Goal: Information Seeking & Learning: Learn about a topic

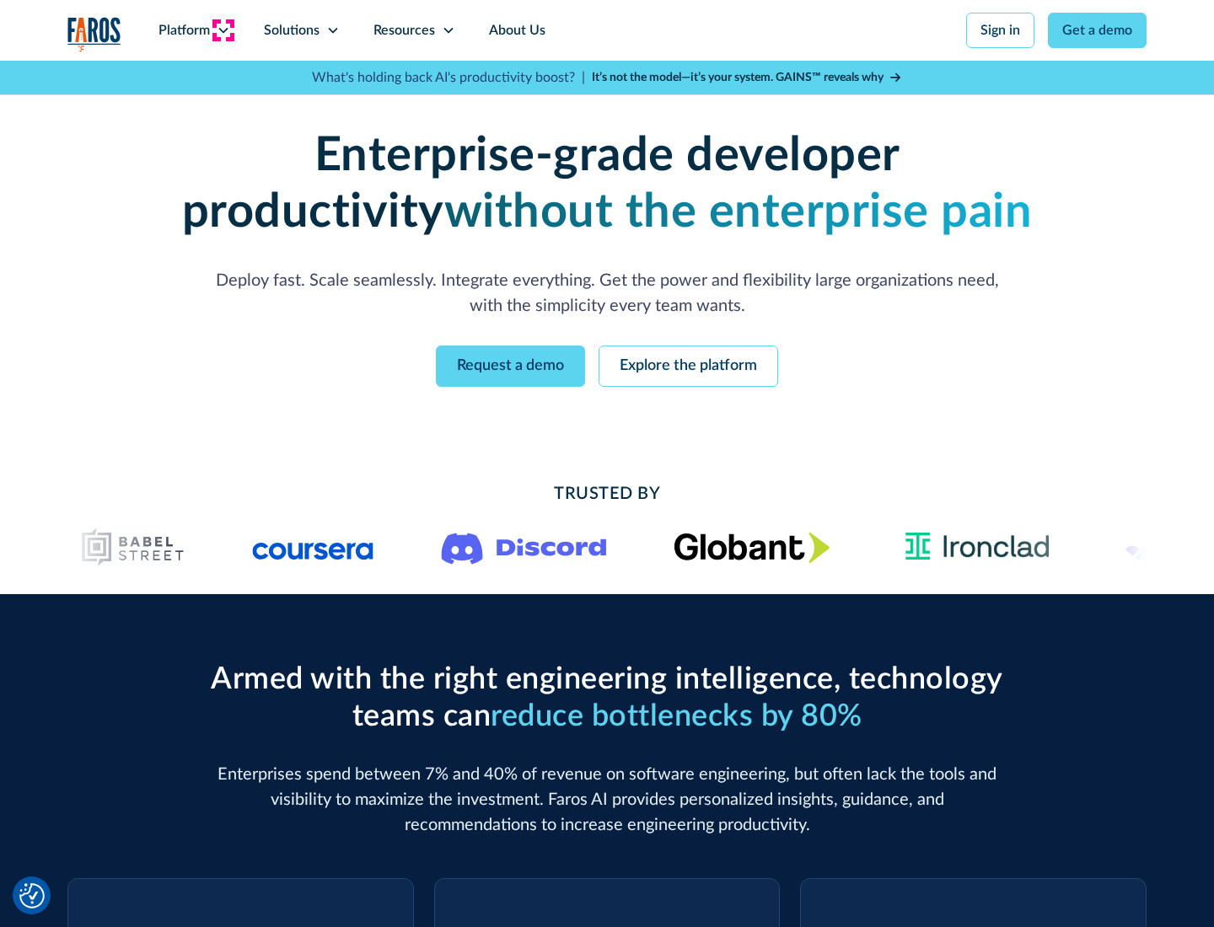
click at [223, 30] on icon at bounding box center [223, 30] width 13 height 13
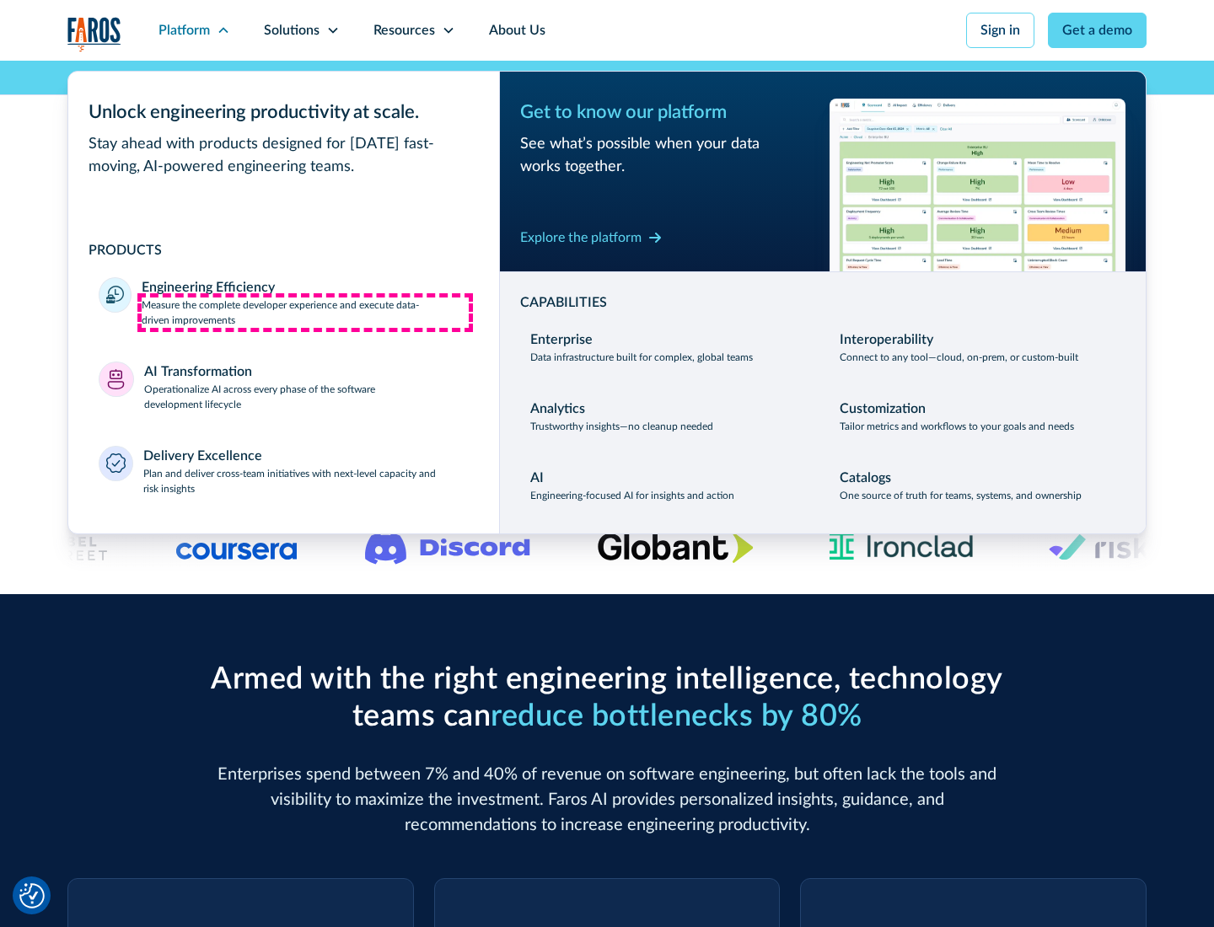
click at [305, 312] on p "Measure the complete developer experience and execute data-driven improvements" at bounding box center [305, 313] width 327 height 30
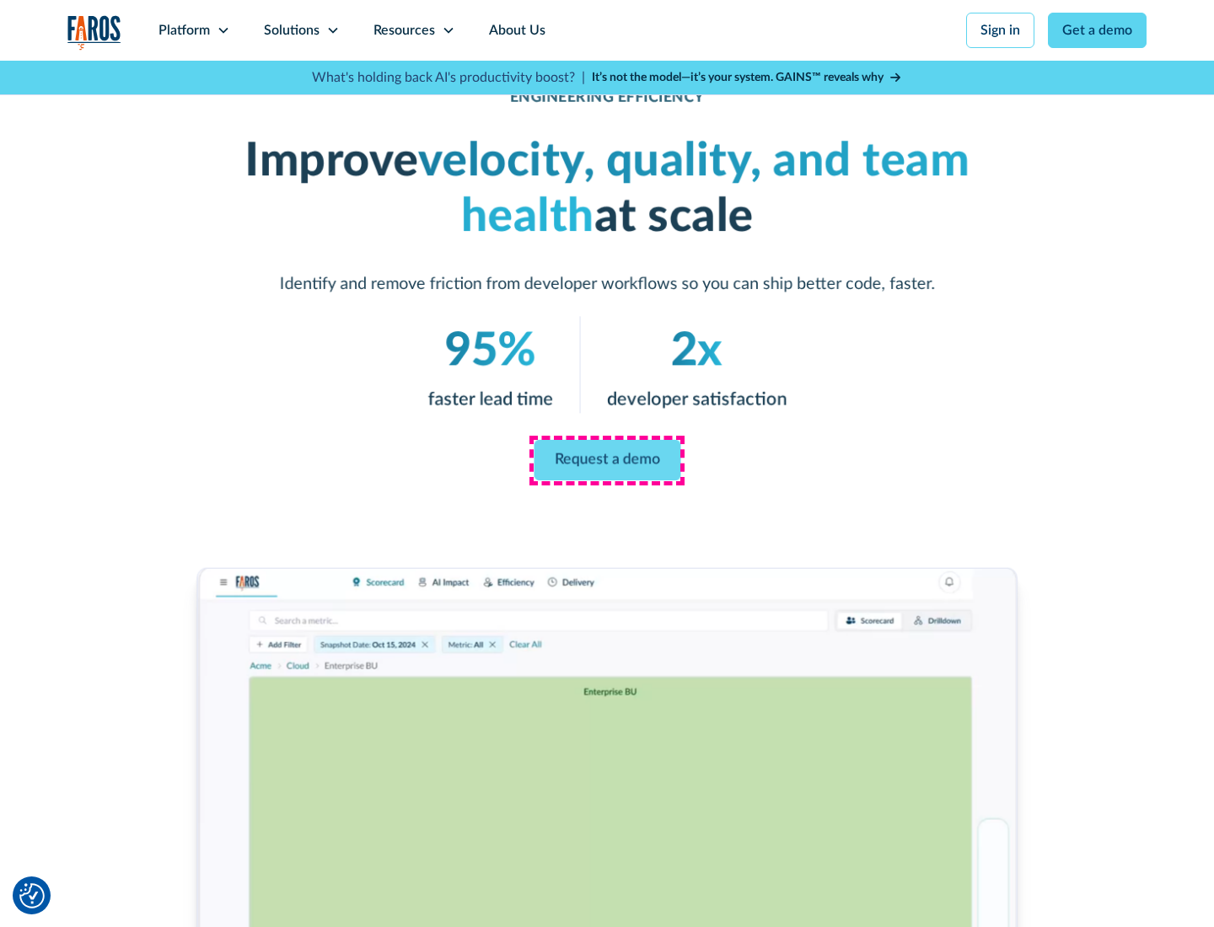
click at [607, 460] on link "Request a demo" at bounding box center [607, 460] width 147 height 40
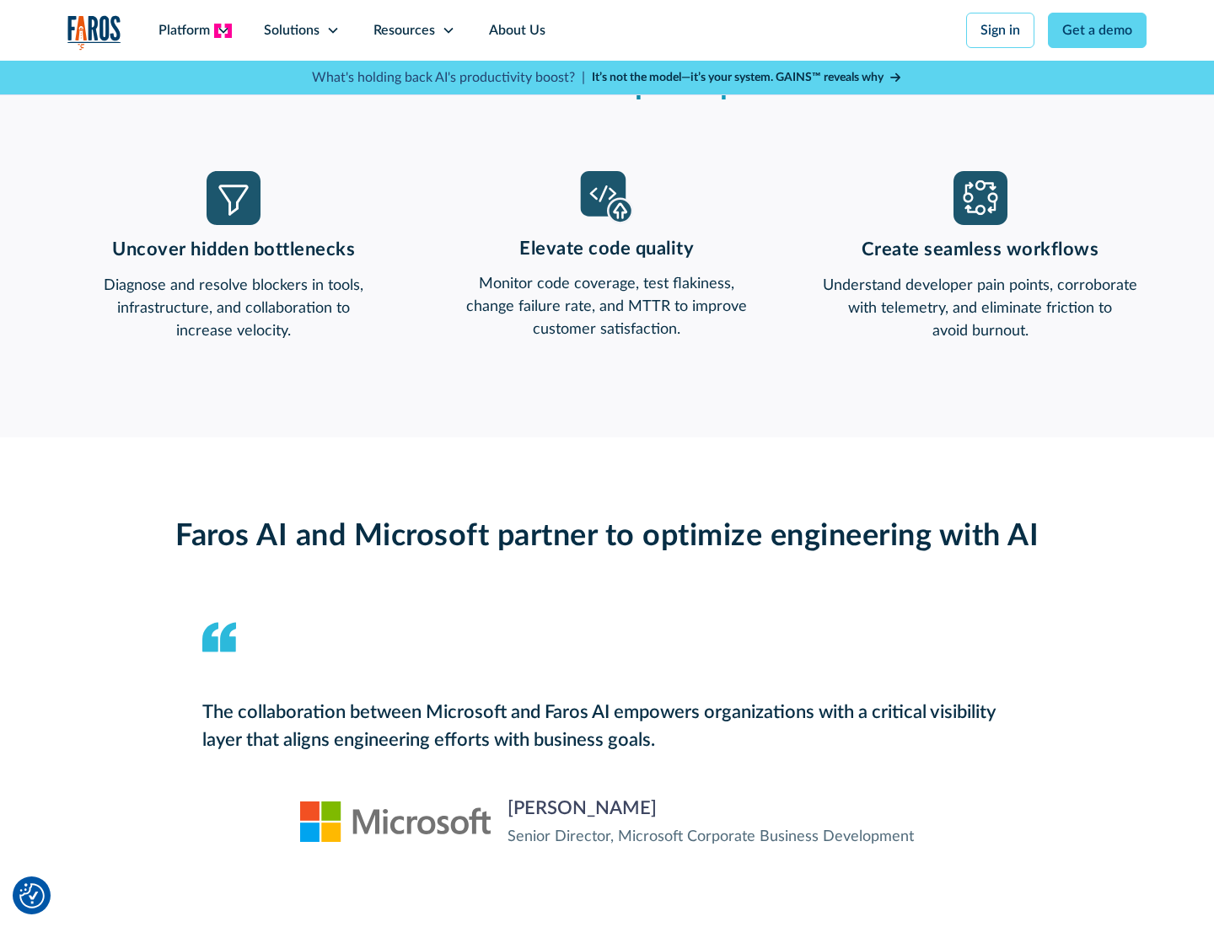
scroll to position [2527, 0]
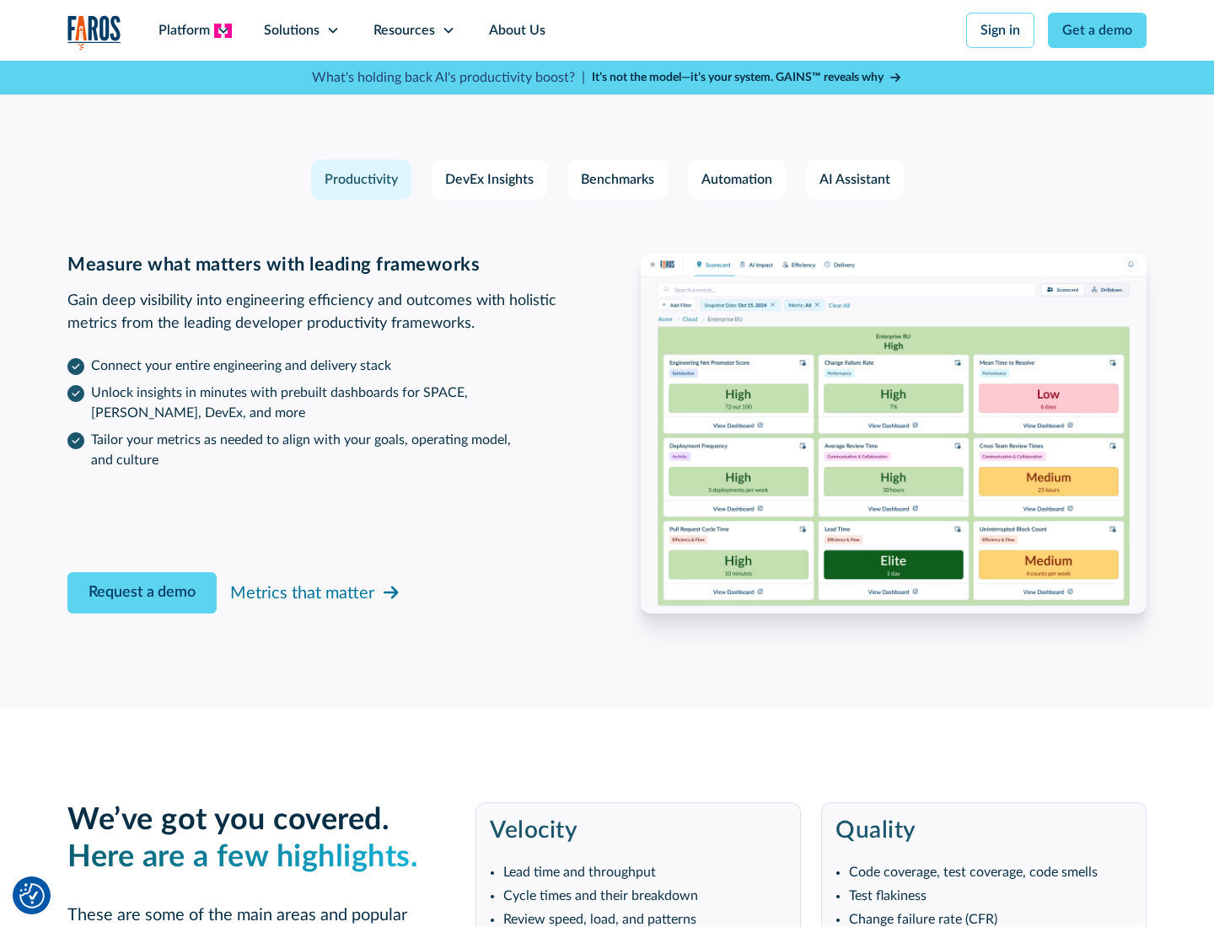
click at [223, 30] on icon at bounding box center [223, 30] width 13 height 13
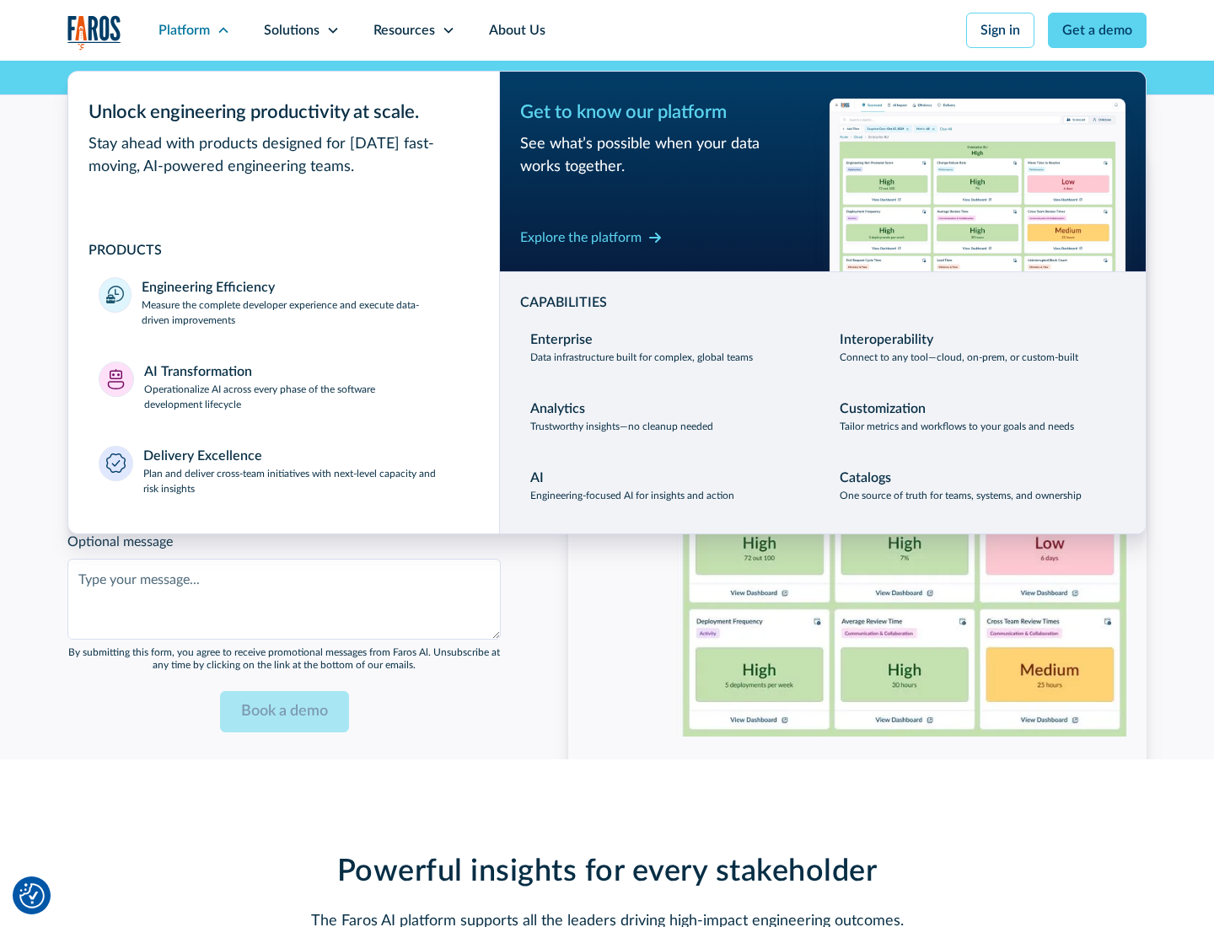
click at [306, 386] on p "Operationalize AI across every phase of the software development lifecycle" at bounding box center [306, 397] width 325 height 30
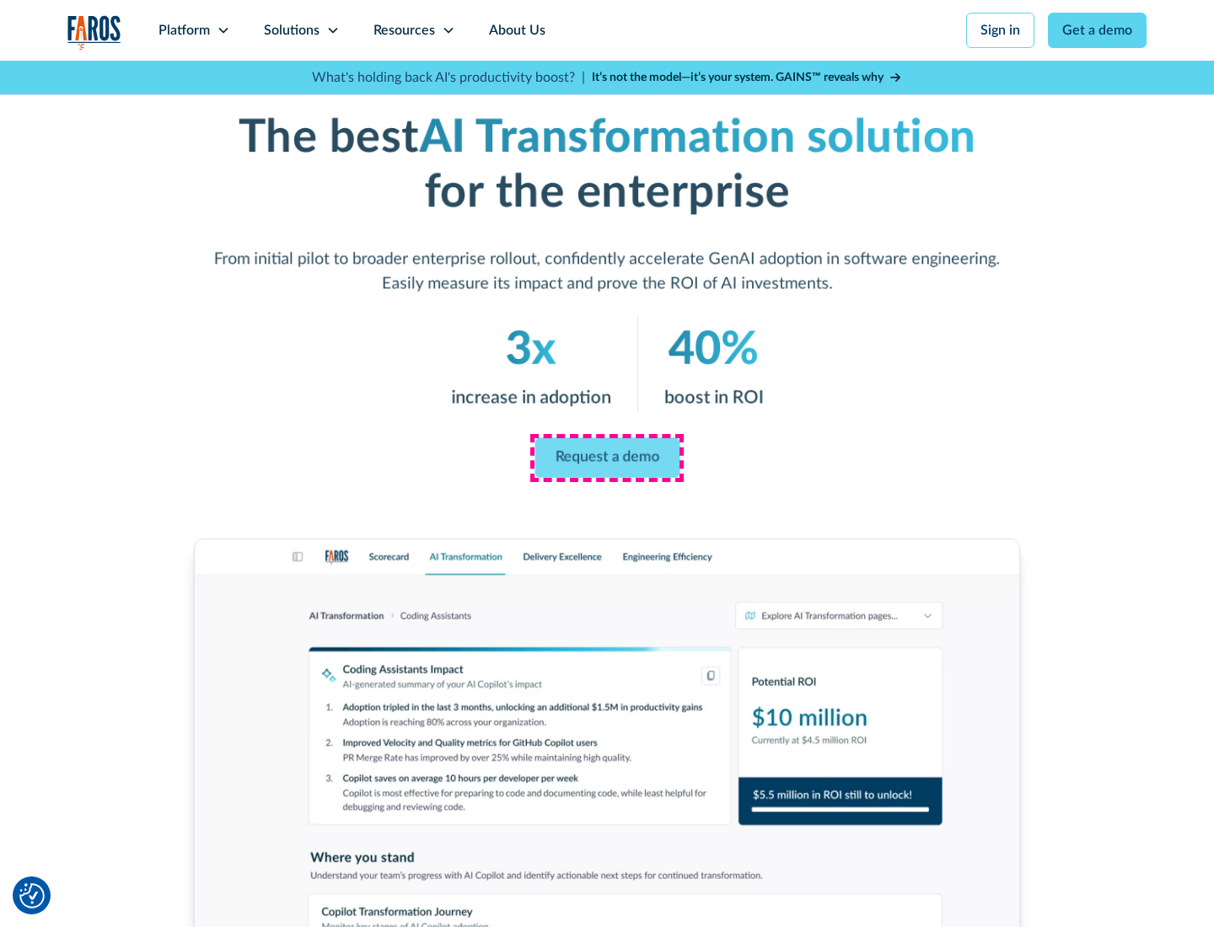
click at [607, 458] on link "Request a demo" at bounding box center [607, 458] width 145 height 40
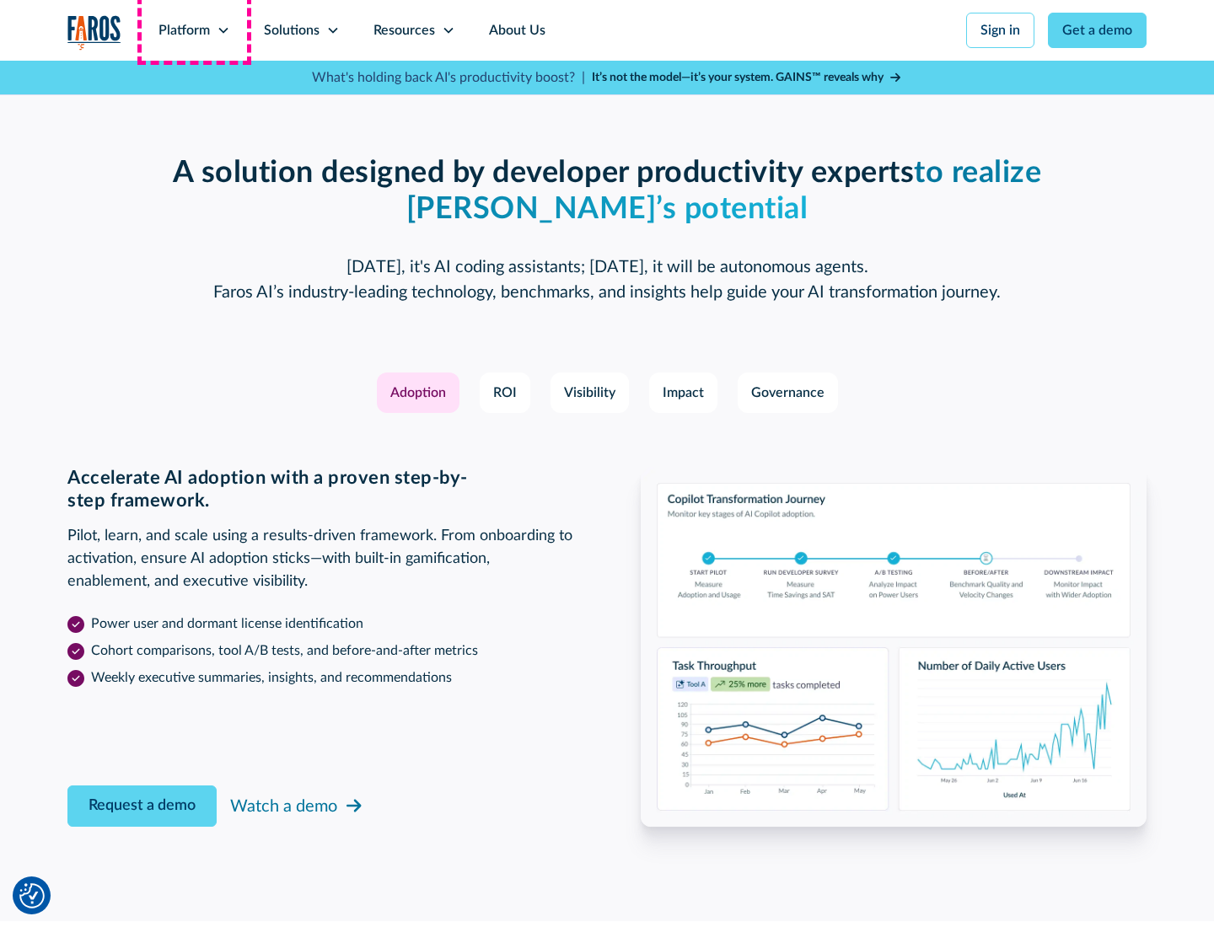
click at [194, 30] on div "Platform" at bounding box center [184, 30] width 51 height 20
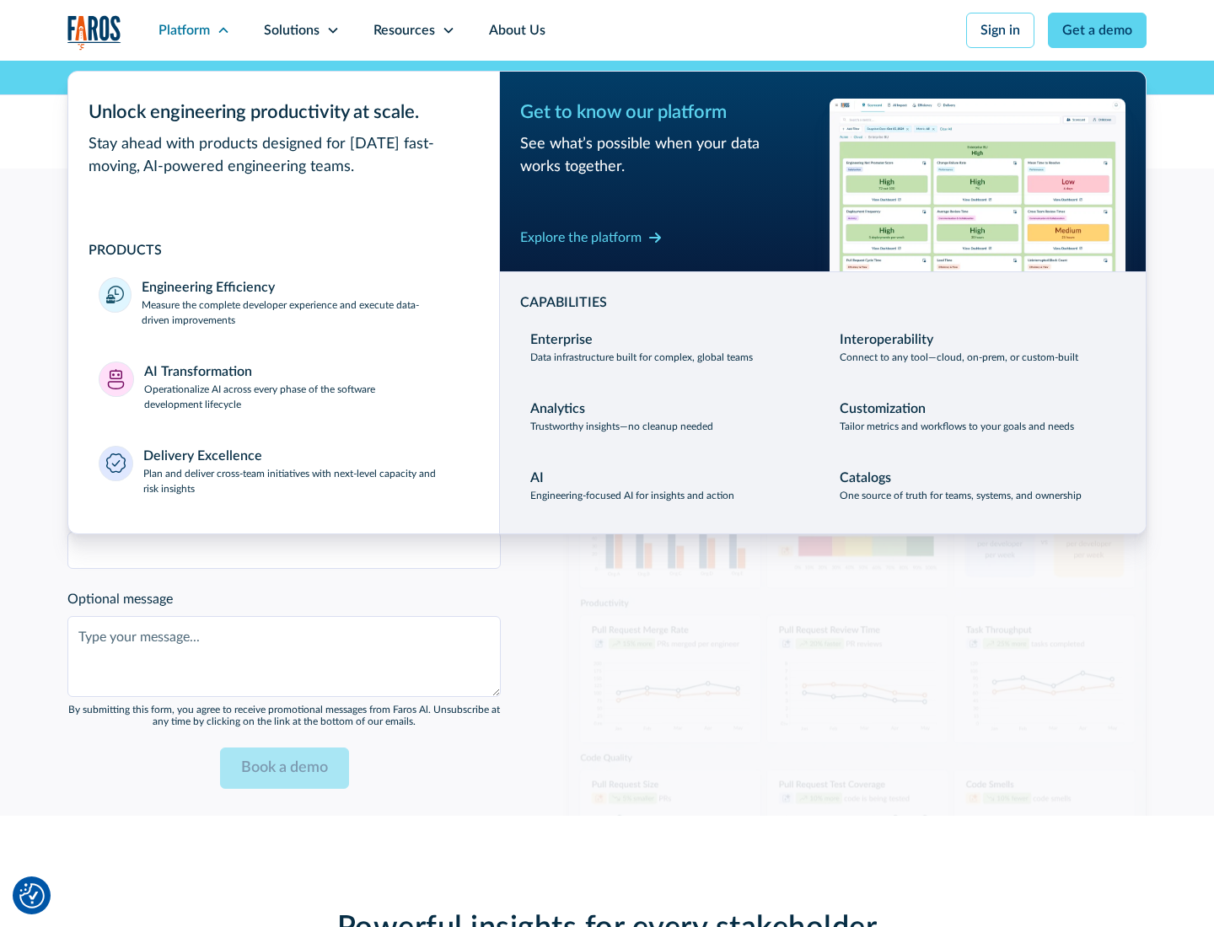
scroll to position [4104, 0]
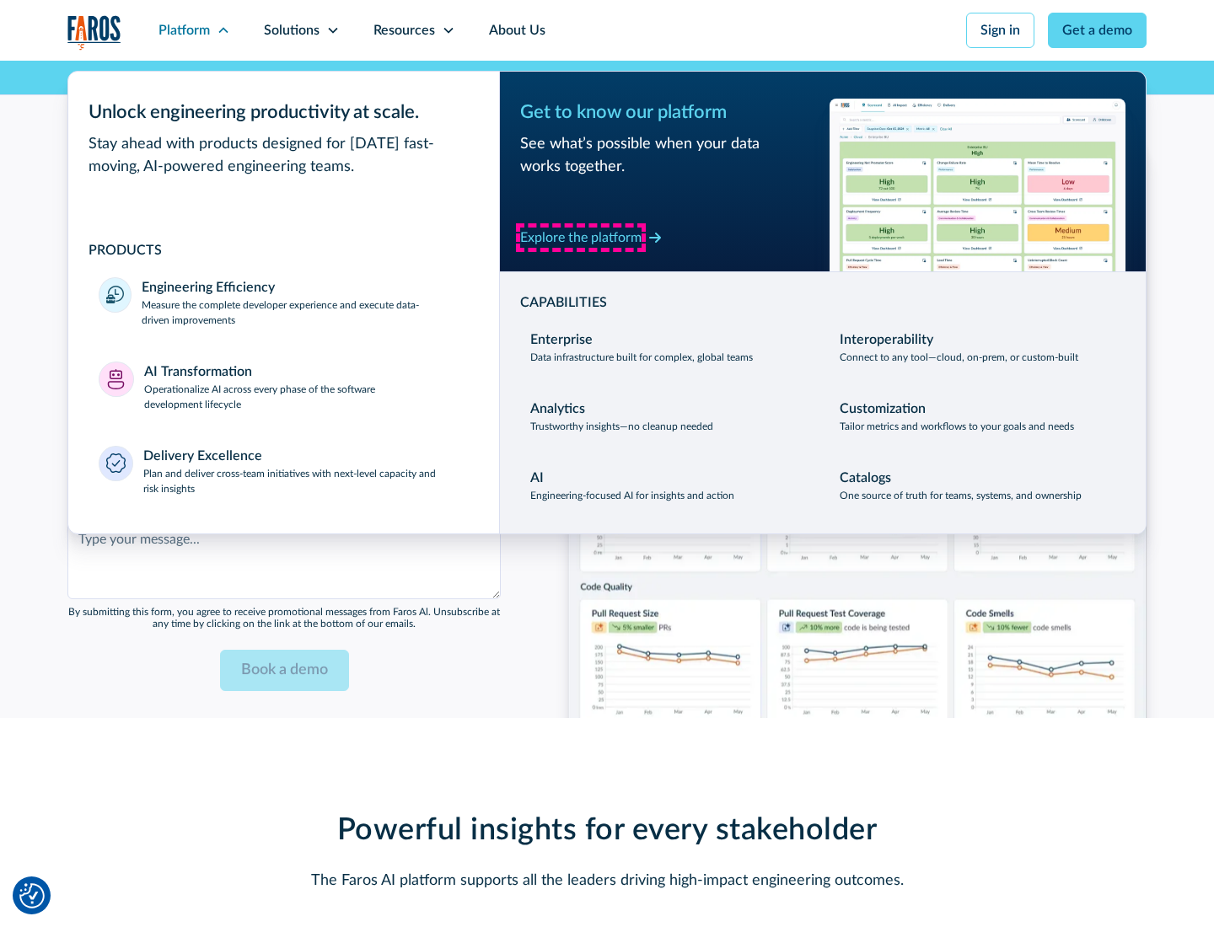
click at [581, 237] on div "Explore the platform" at bounding box center [580, 238] width 121 height 20
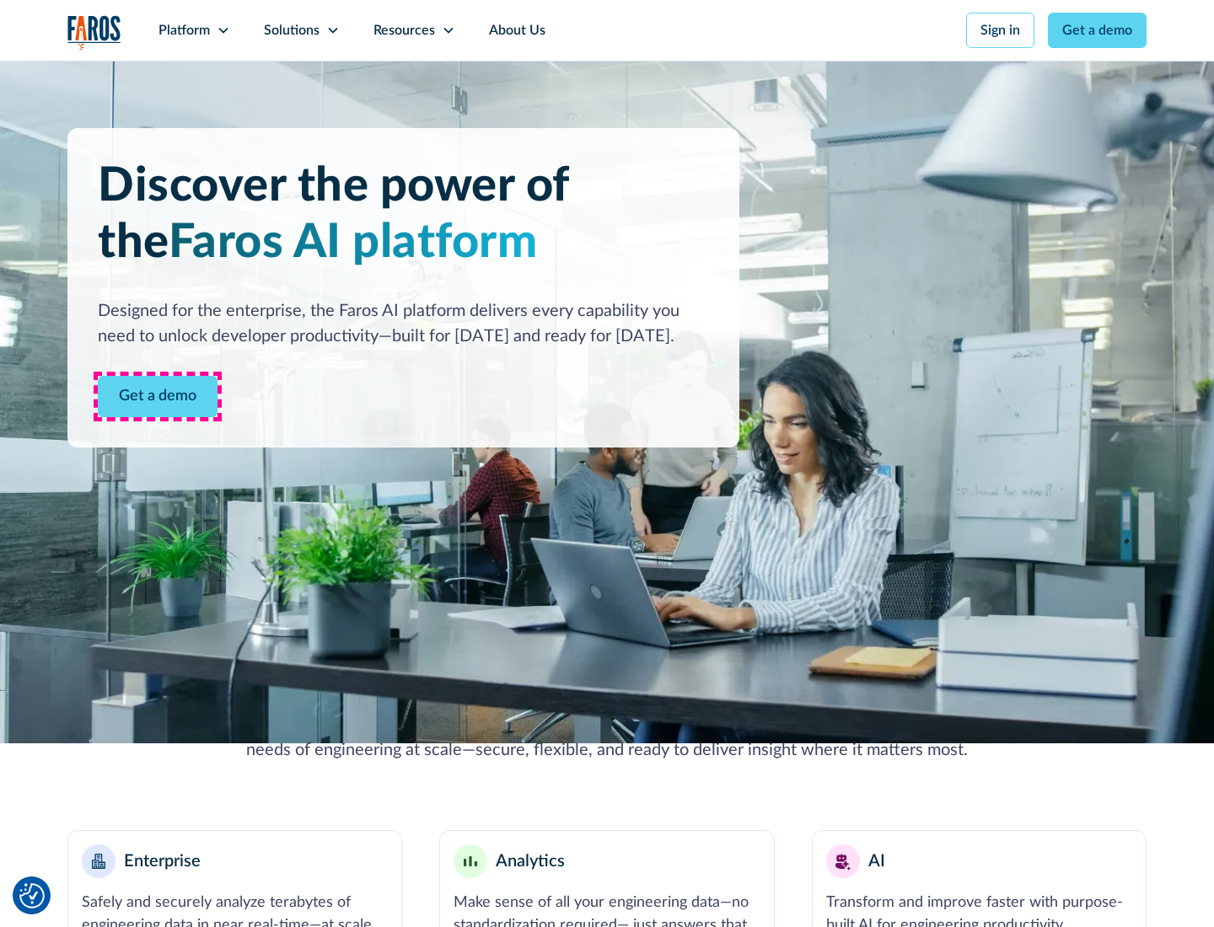
click at [158, 396] on link "Get a demo" at bounding box center [158, 396] width 120 height 41
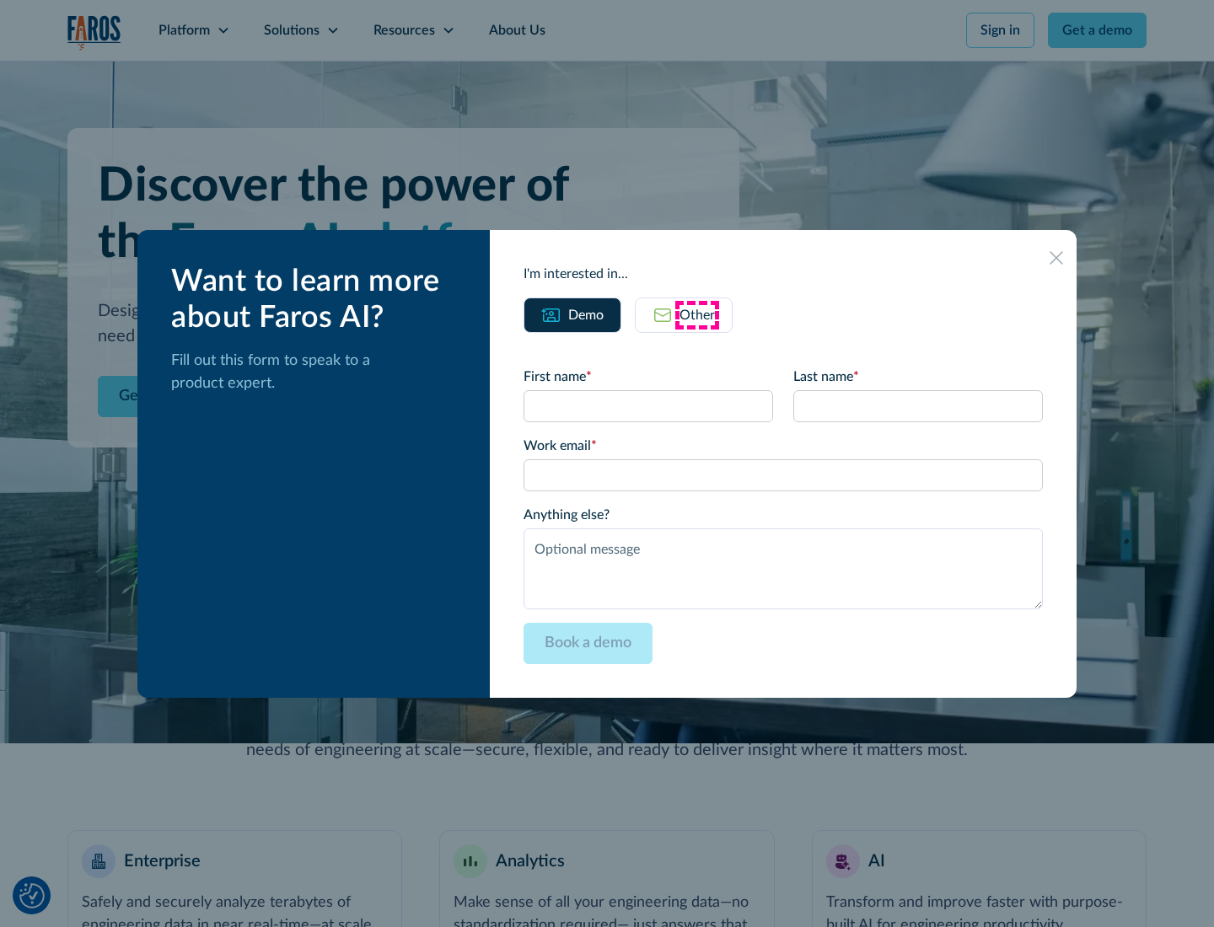
click at [697, 314] on div "Other" at bounding box center [697, 315] width 35 height 20
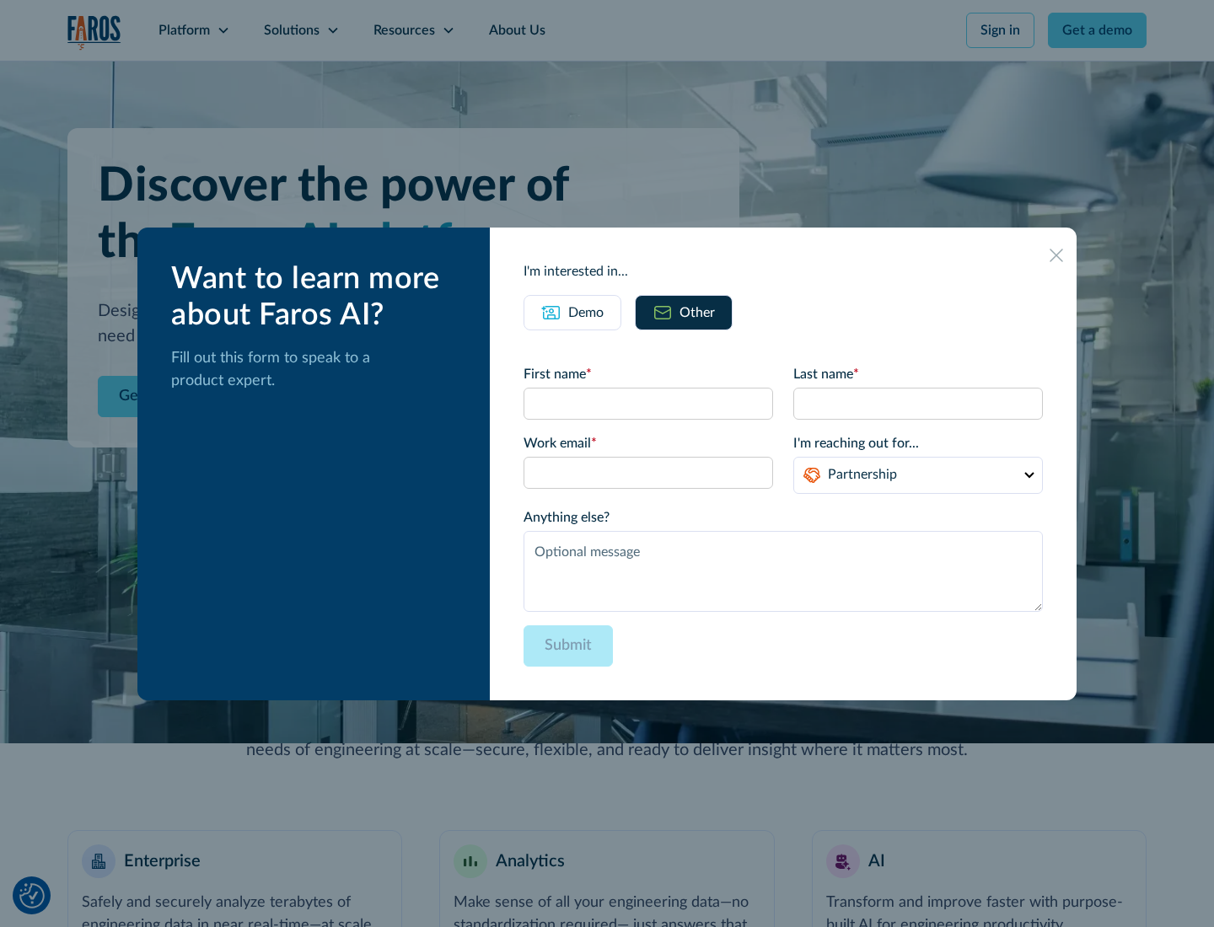
click at [586, 312] on div "Demo" at bounding box center [585, 313] width 35 height 20
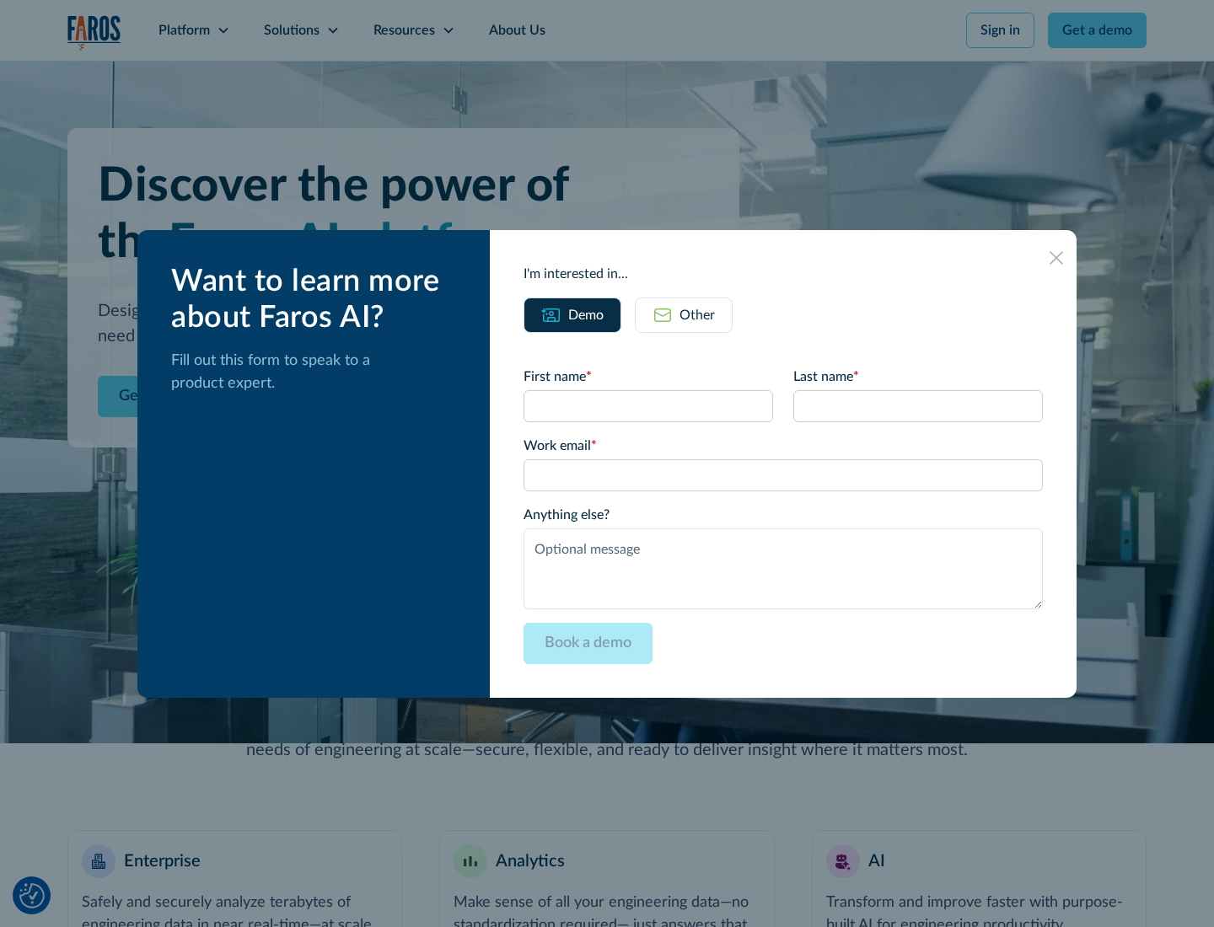
click at [1056, 257] on icon at bounding box center [1056, 257] width 13 height 13
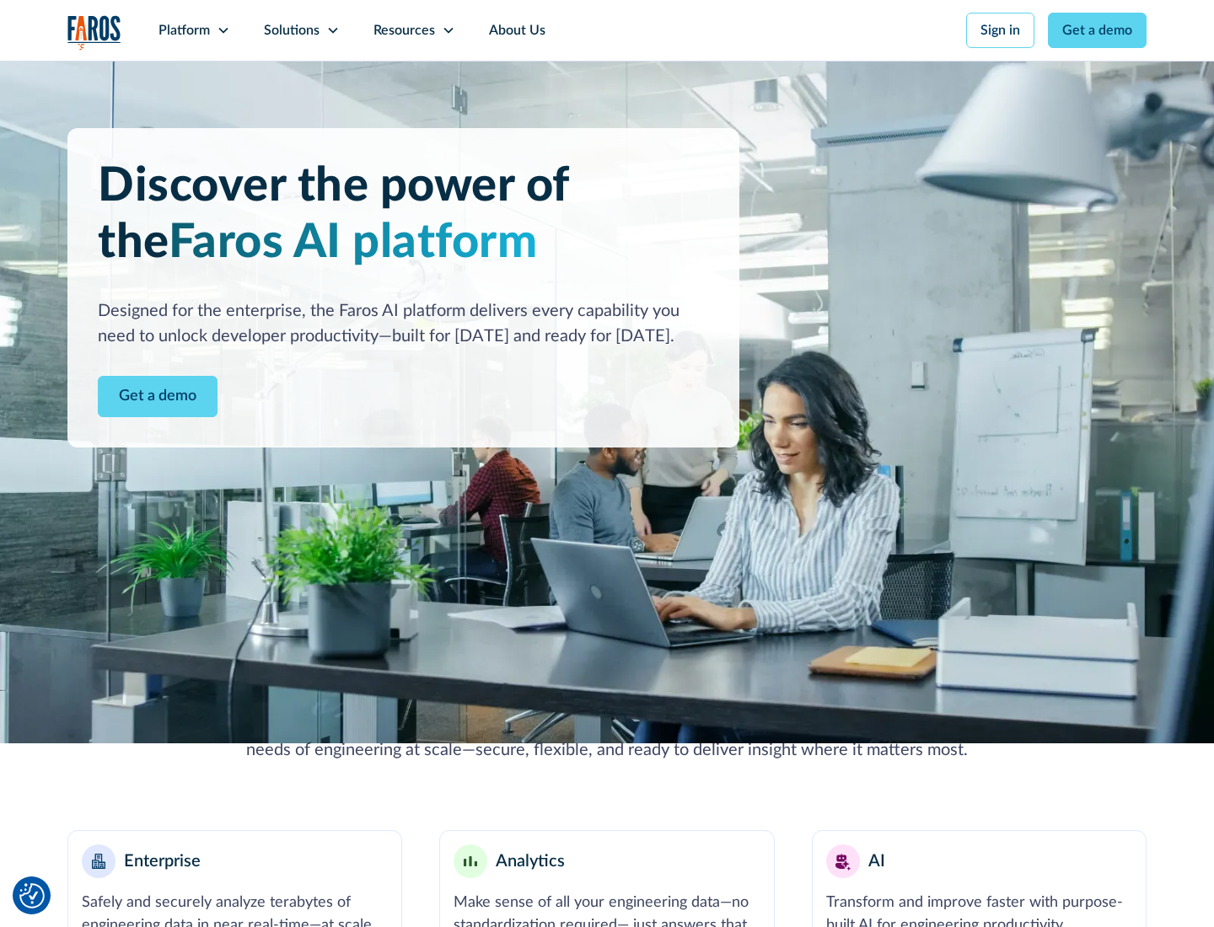
click at [223, 30] on icon at bounding box center [223, 30] width 13 height 13
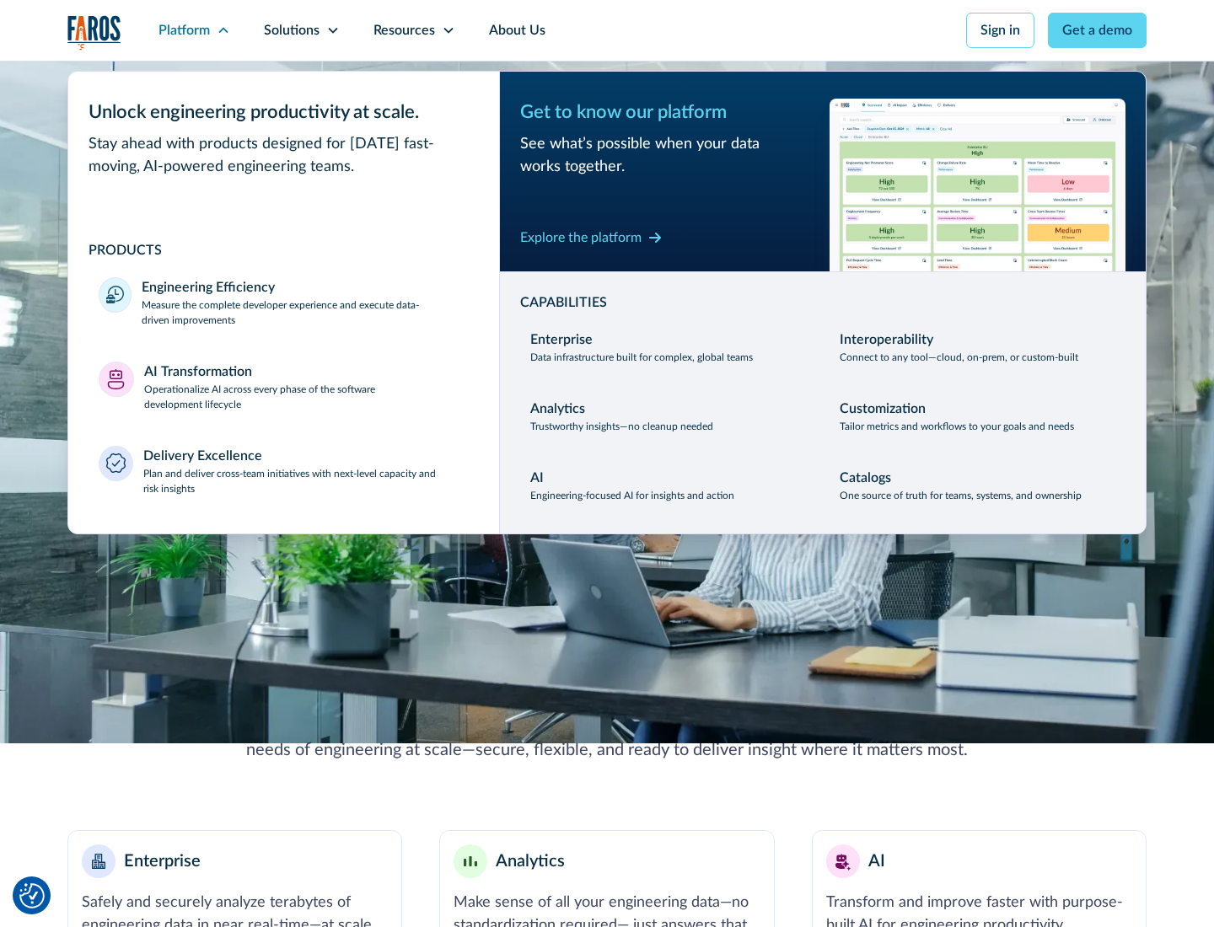
click at [305, 481] on p "Plan and deliver cross-team initiatives with next-level capacity and risk insig…" at bounding box center [306, 481] width 326 height 30
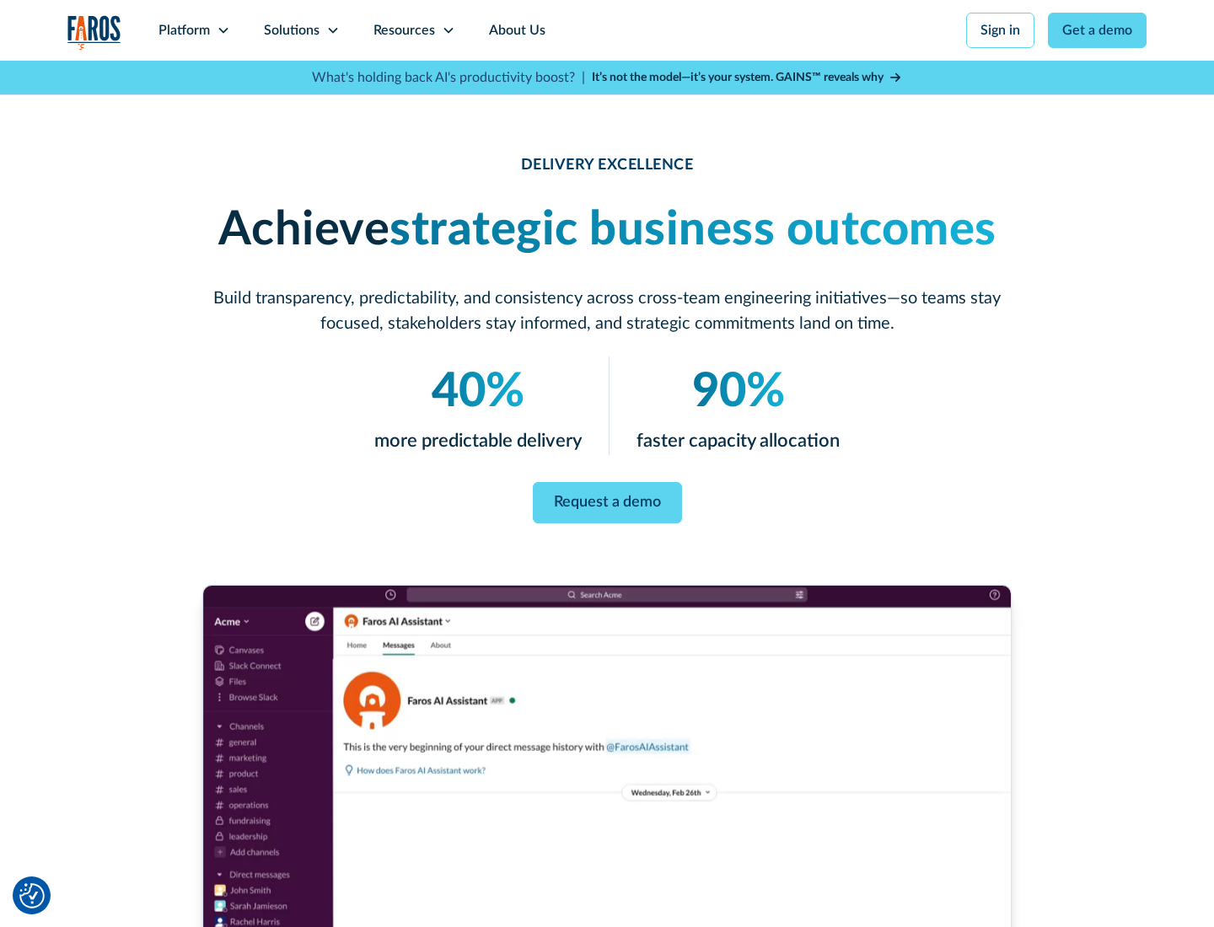
click at [332, 30] on icon at bounding box center [332, 30] width 13 height 13
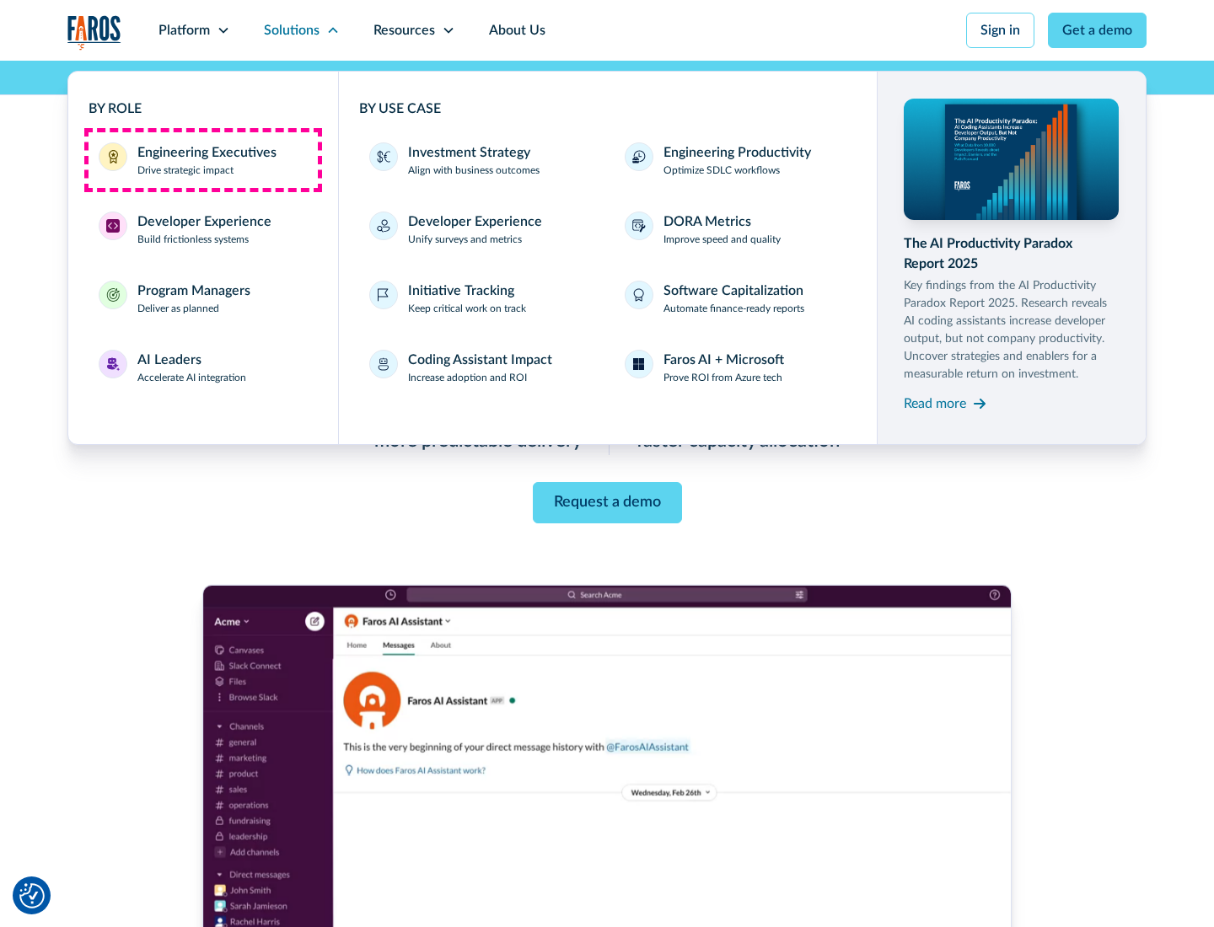
click at [202, 160] on div "Engineering Executives" at bounding box center [206, 152] width 139 height 20
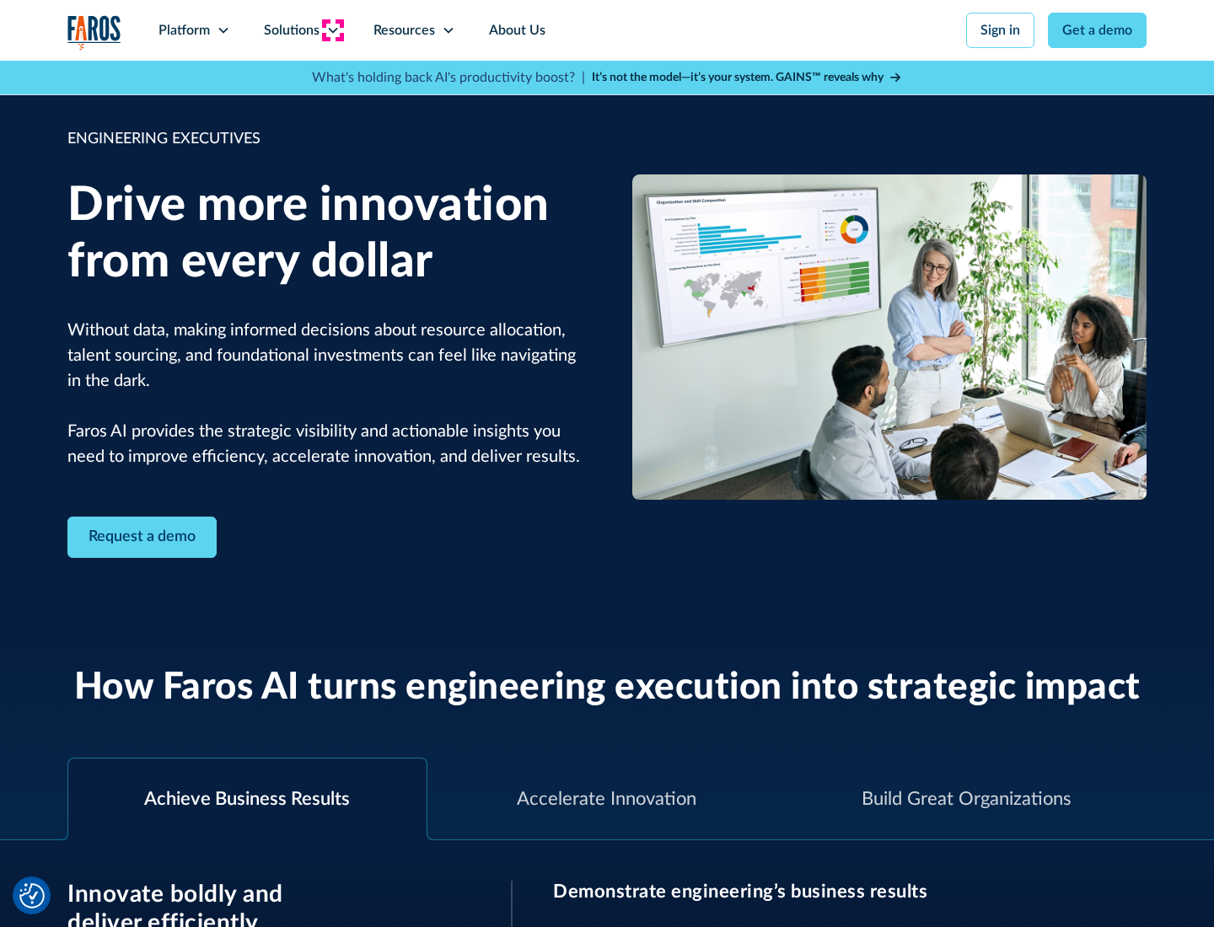
click at [332, 30] on icon at bounding box center [332, 30] width 13 height 13
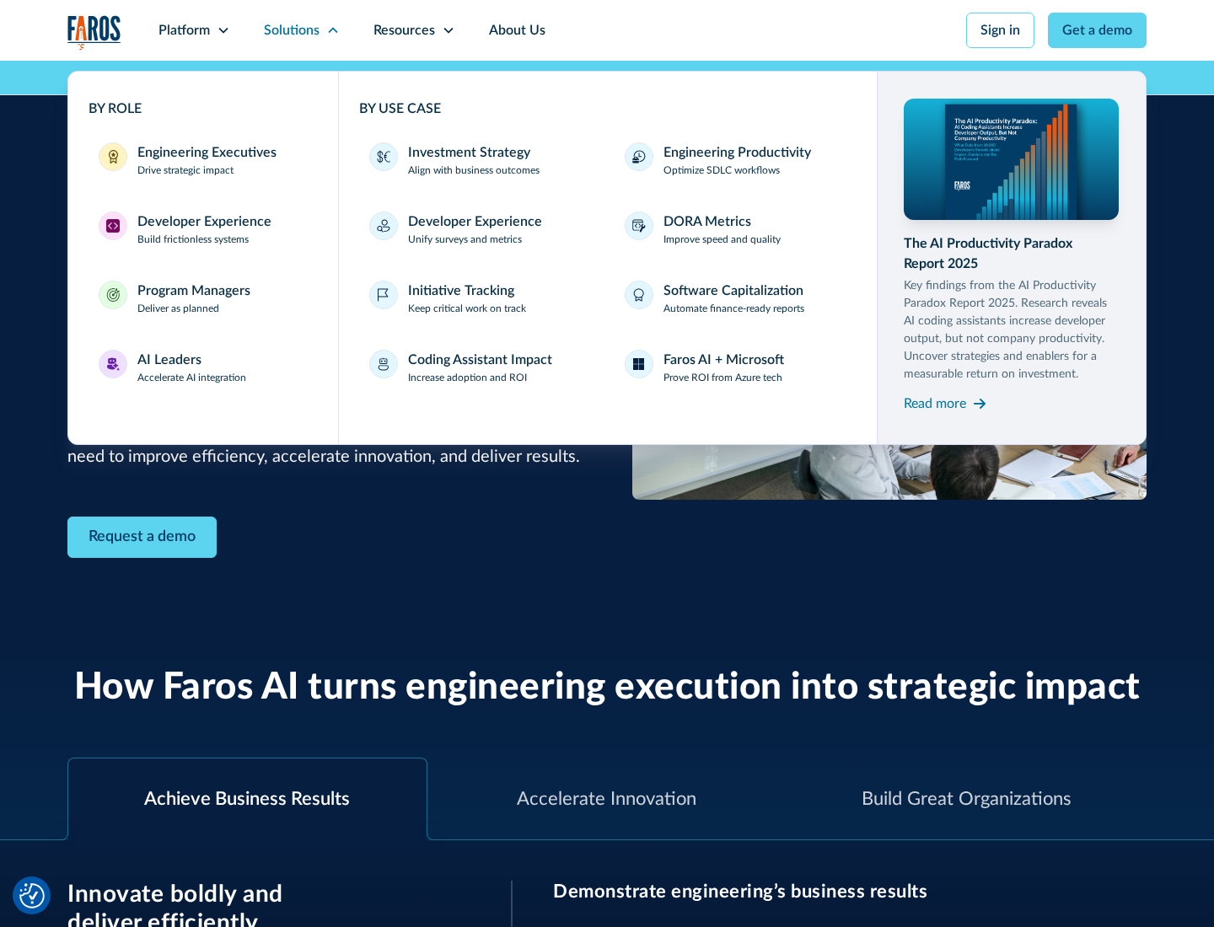
click at [202, 222] on div "Developer Experience" at bounding box center [204, 222] width 134 height 20
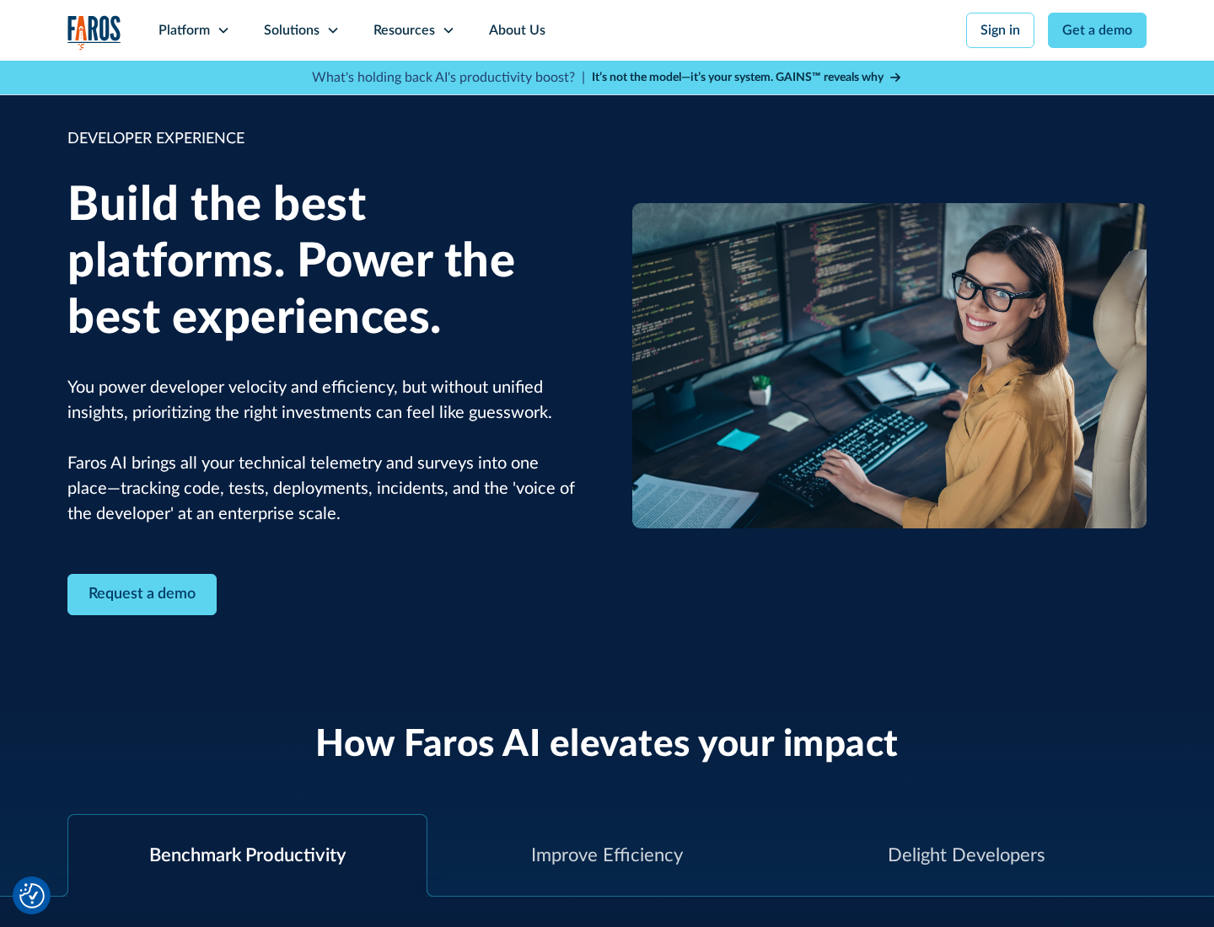
click at [301, 30] on div "Solutions" at bounding box center [292, 30] width 56 height 20
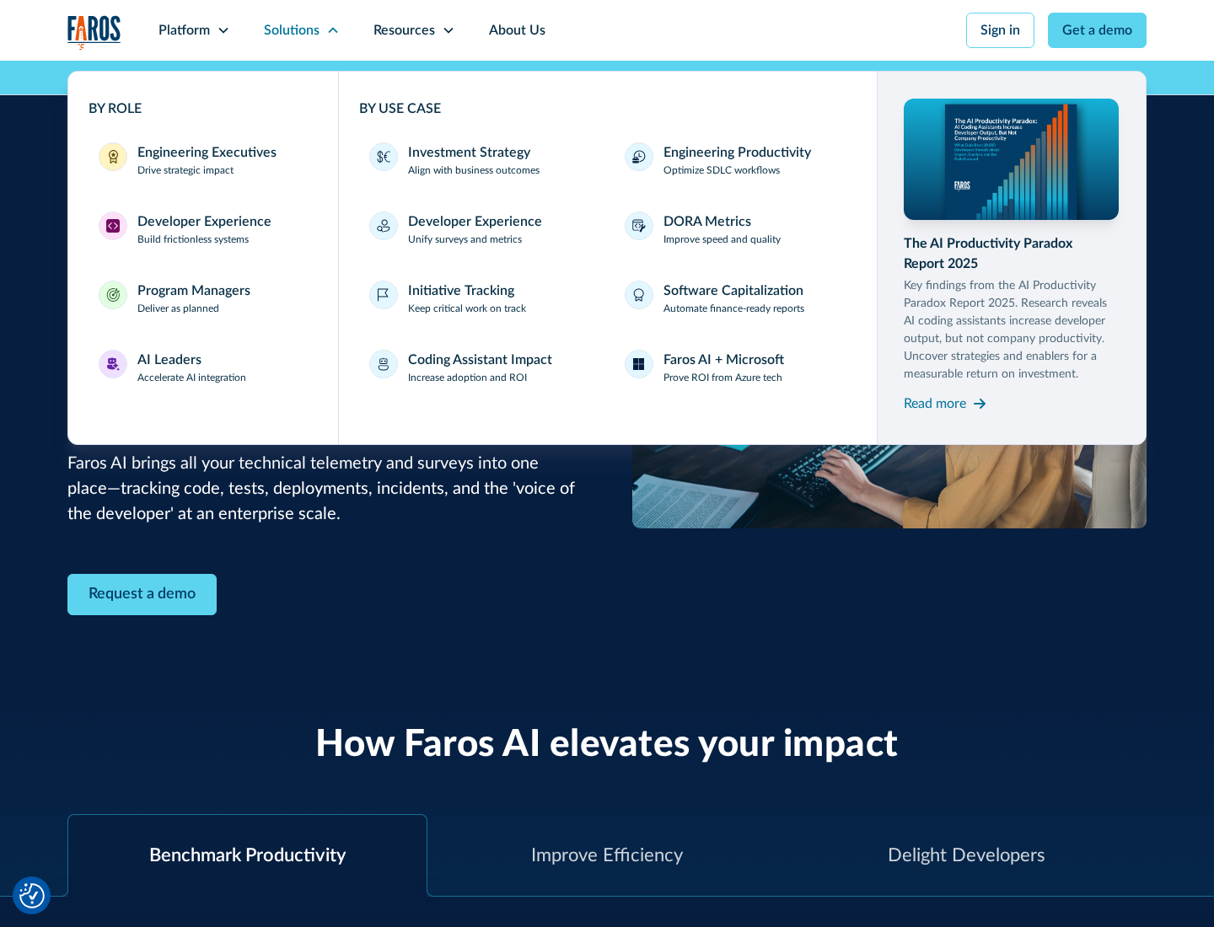
click at [193, 298] on div "Program Managers" at bounding box center [193, 291] width 113 height 20
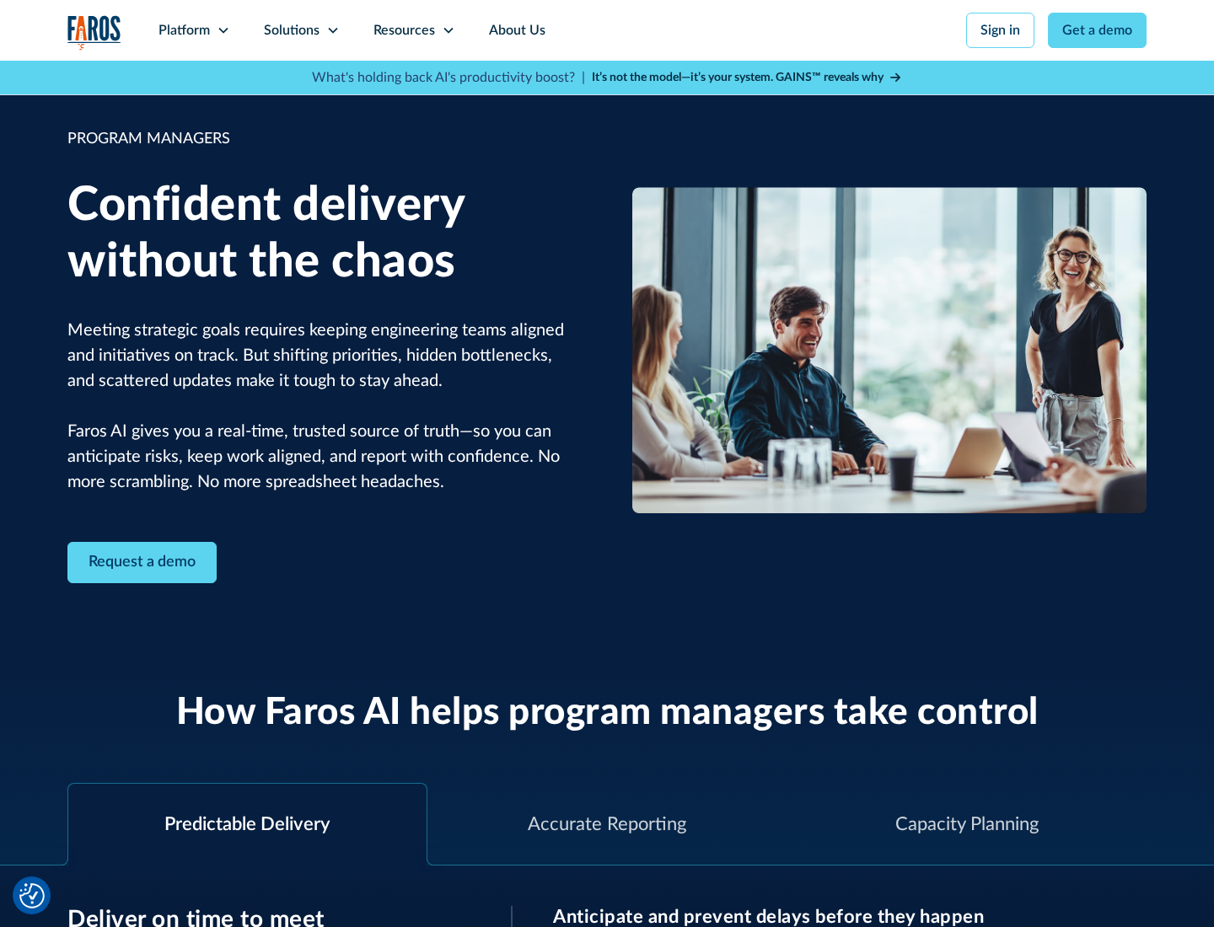
click at [332, 30] on icon at bounding box center [332, 30] width 13 height 13
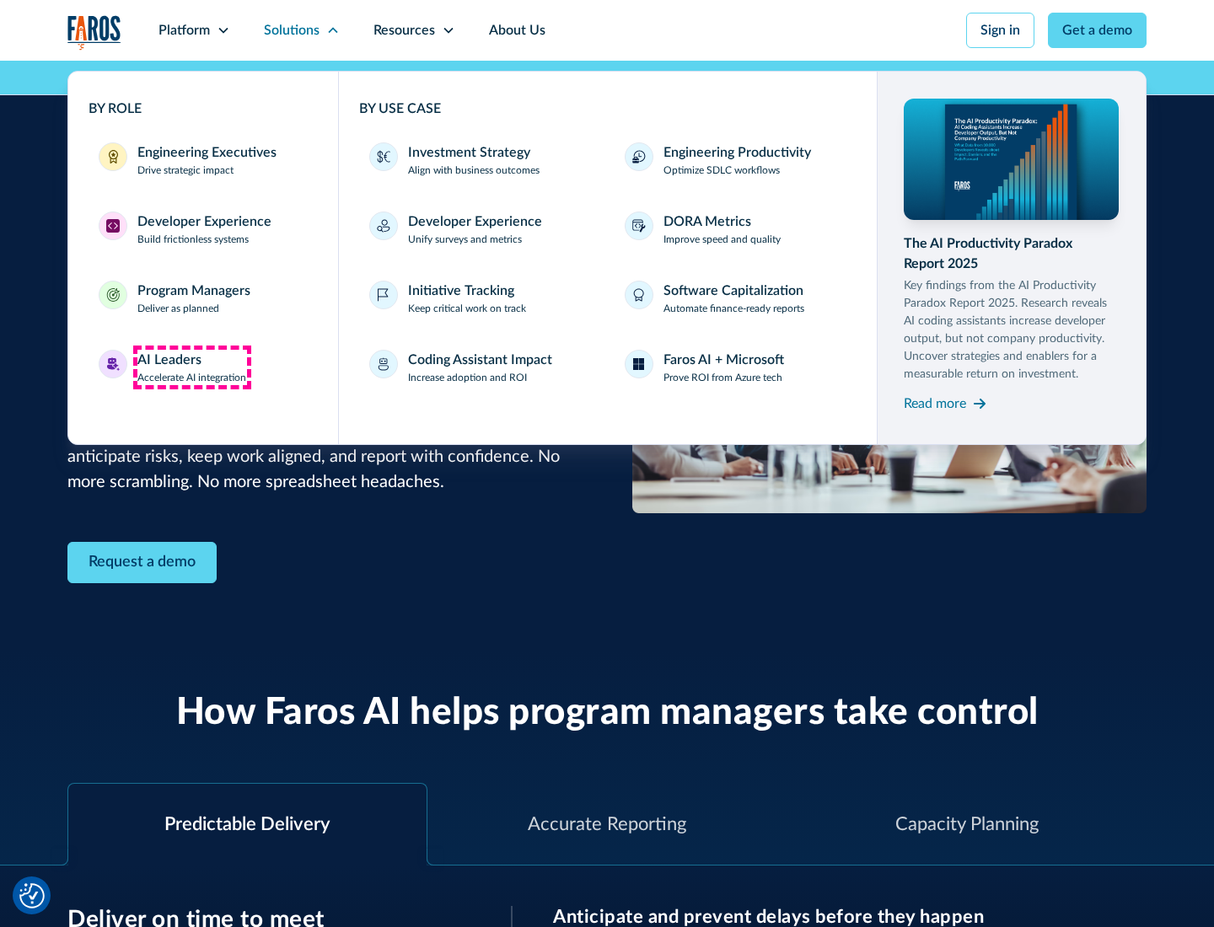
click at [192, 368] on div "AI Leaders" at bounding box center [169, 360] width 64 height 20
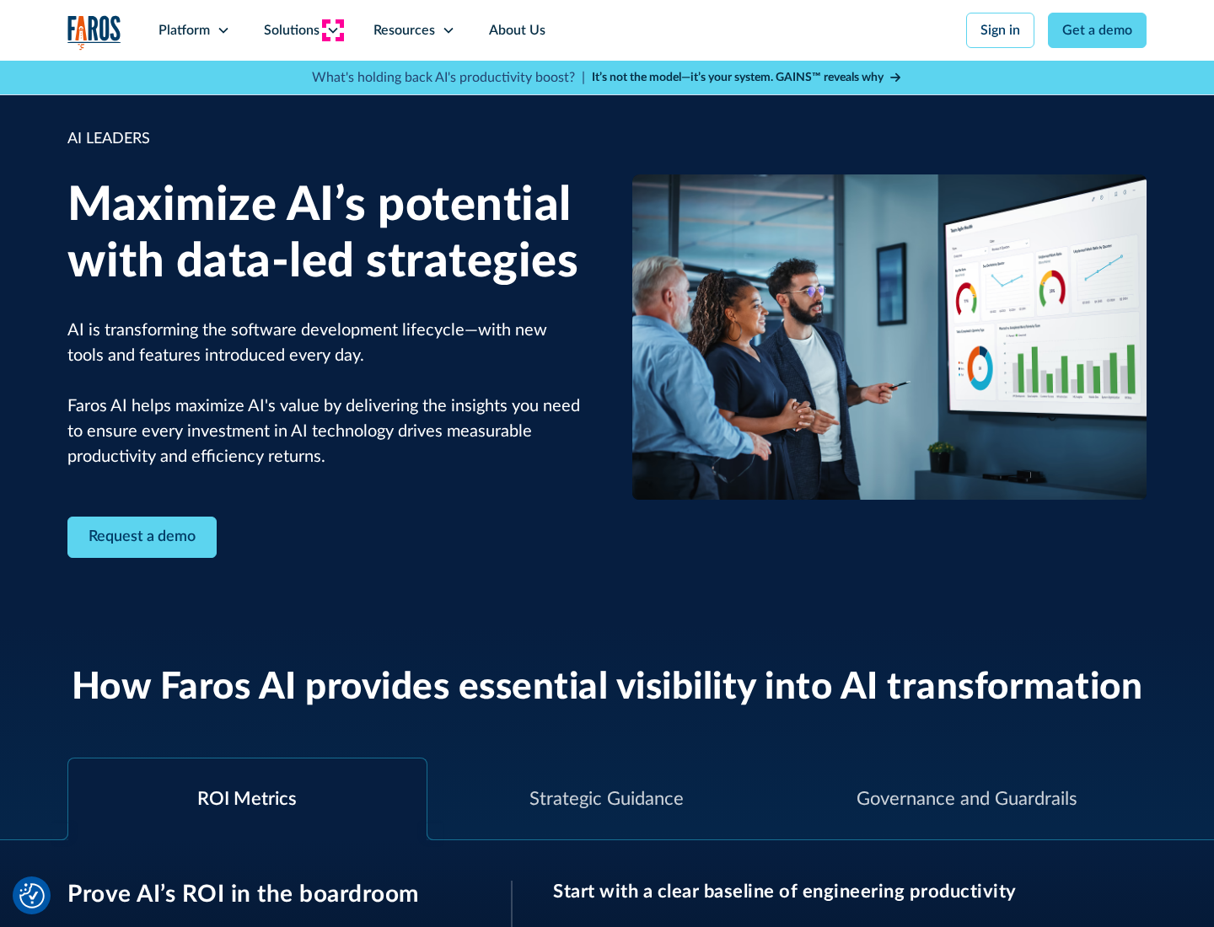
click at [332, 30] on icon at bounding box center [332, 30] width 13 height 13
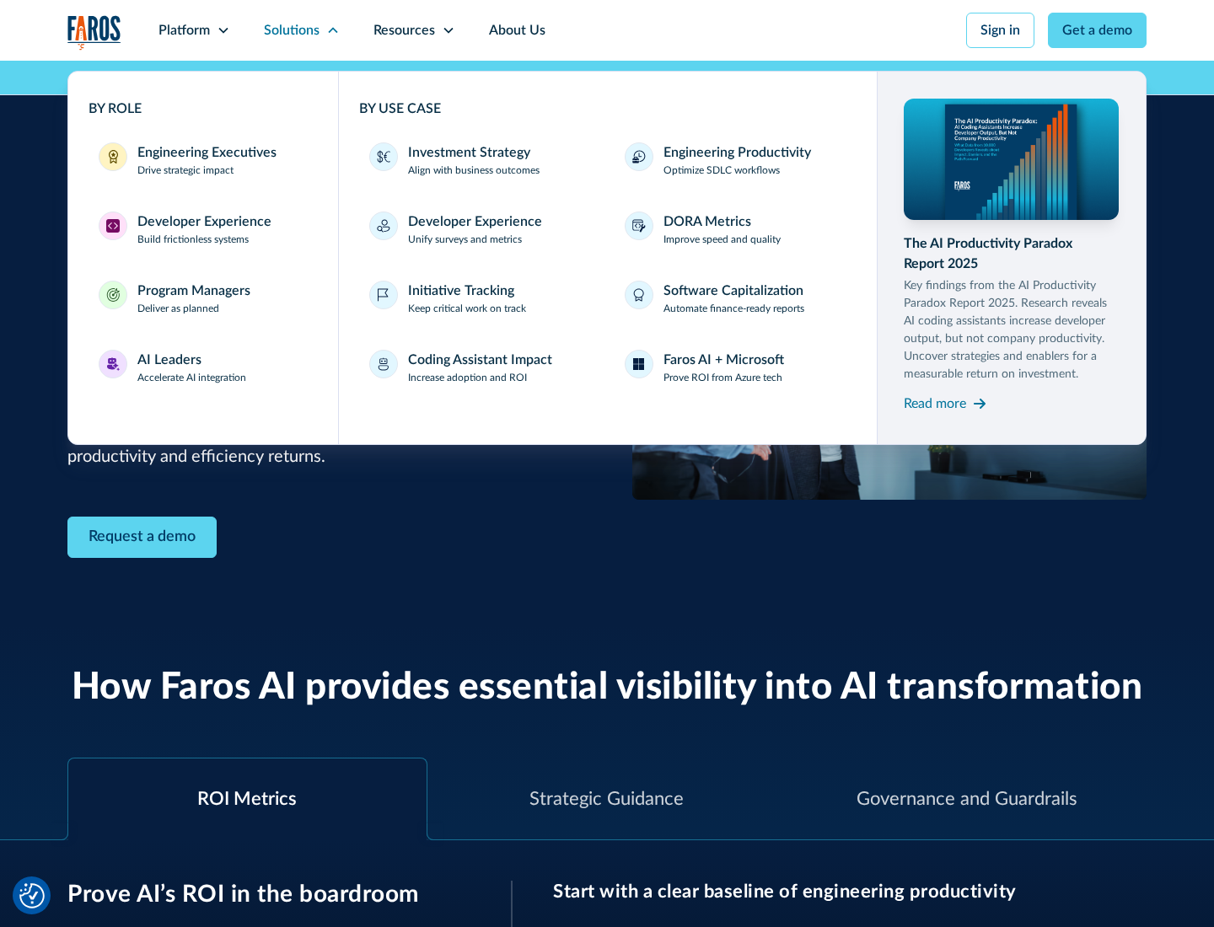
click at [467, 153] on div "Investment Strategy" at bounding box center [469, 152] width 122 height 20
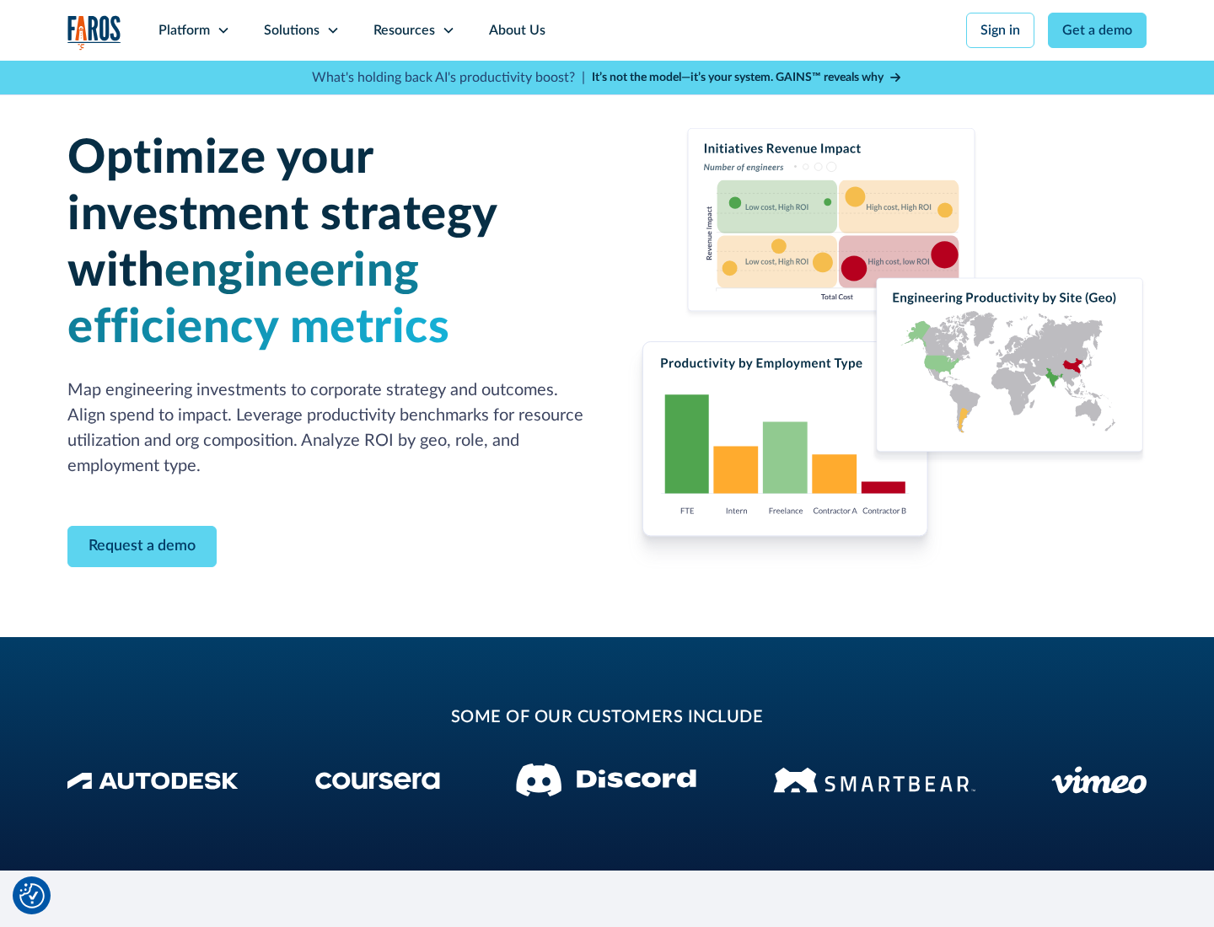
click at [332, 30] on icon at bounding box center [332, 30] width 13 height 13
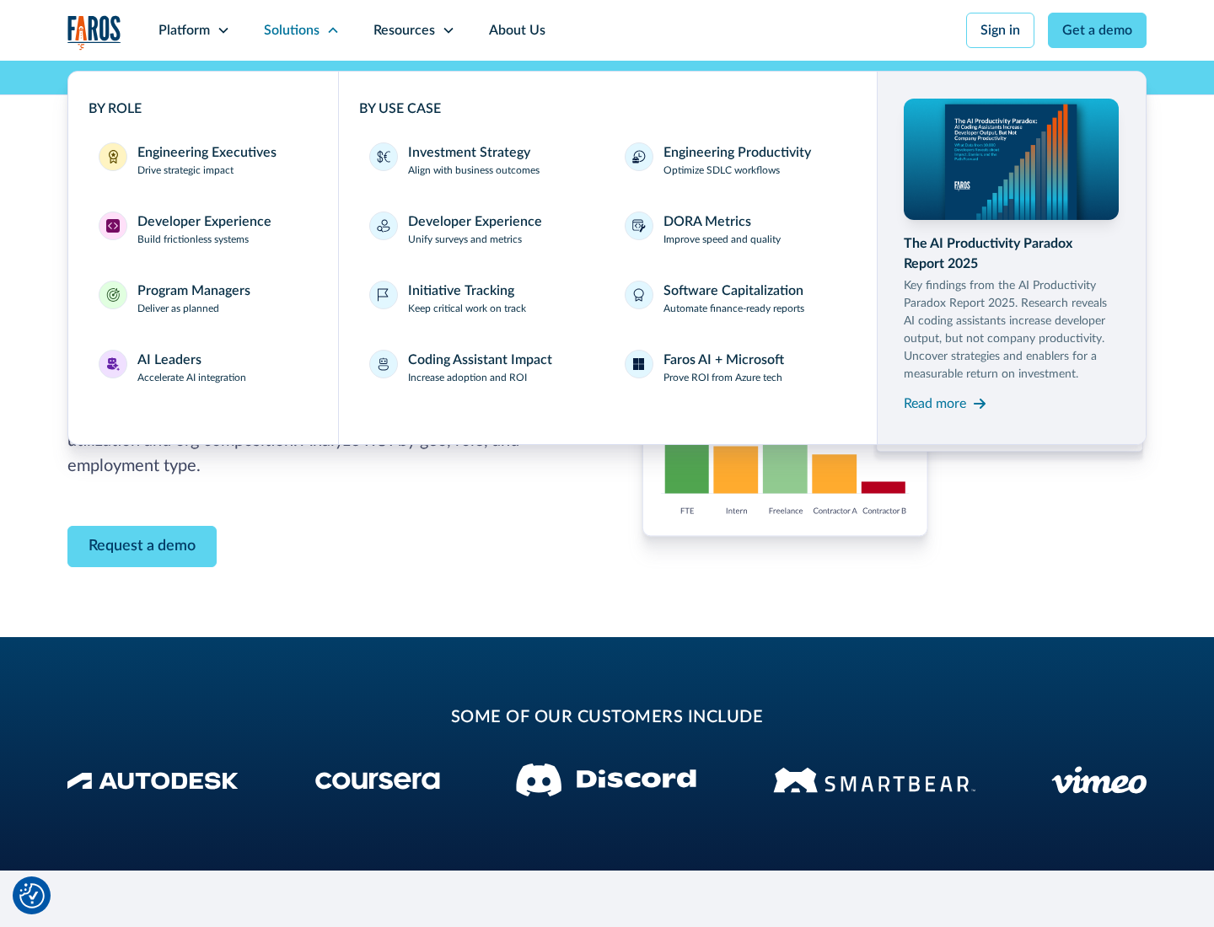
click at [723, 378] on p "Prove ROI from Azure tech" at bounding box center [723, 377] width 119 height 15
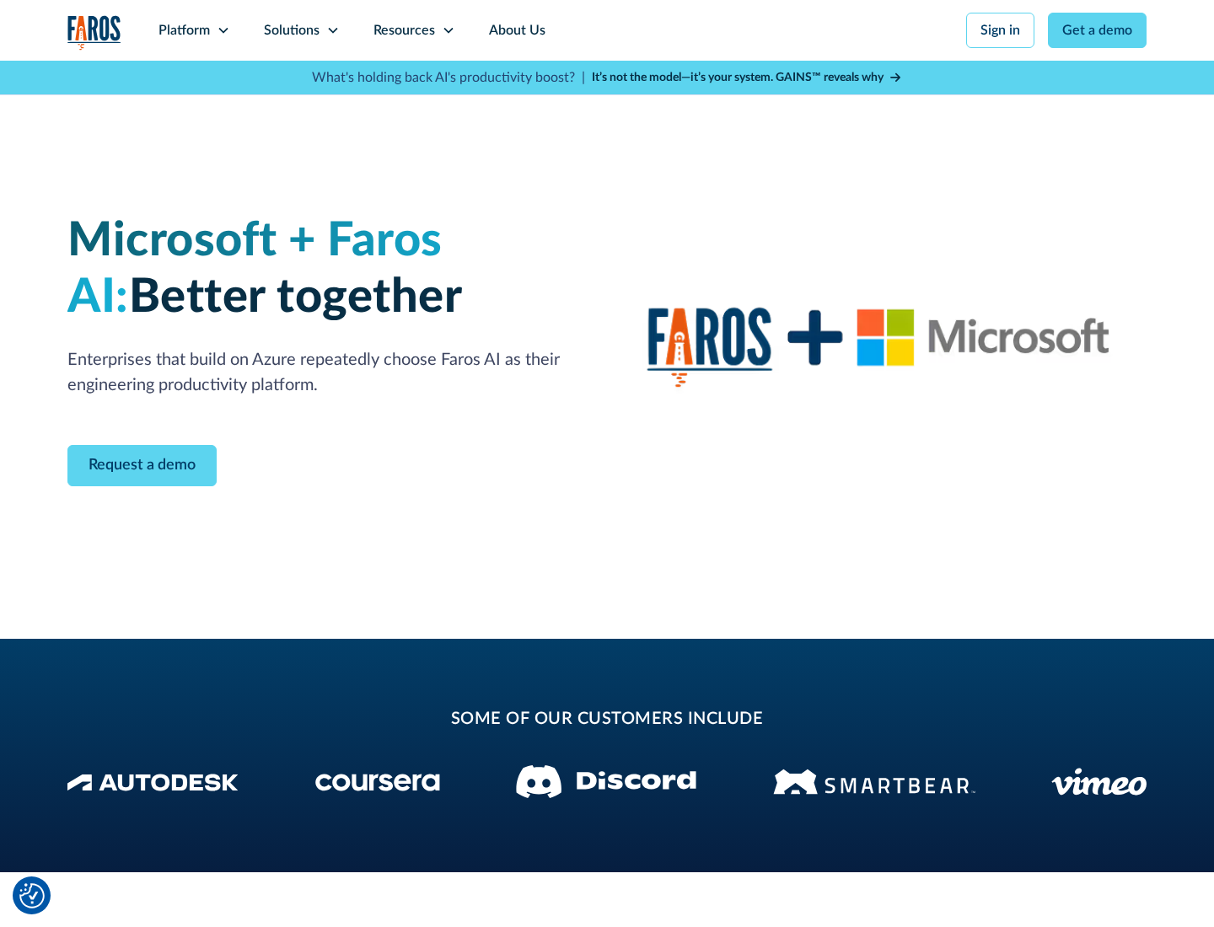
click at [332, 30] on icon at bounding box center [332, 30] width 13 height 13
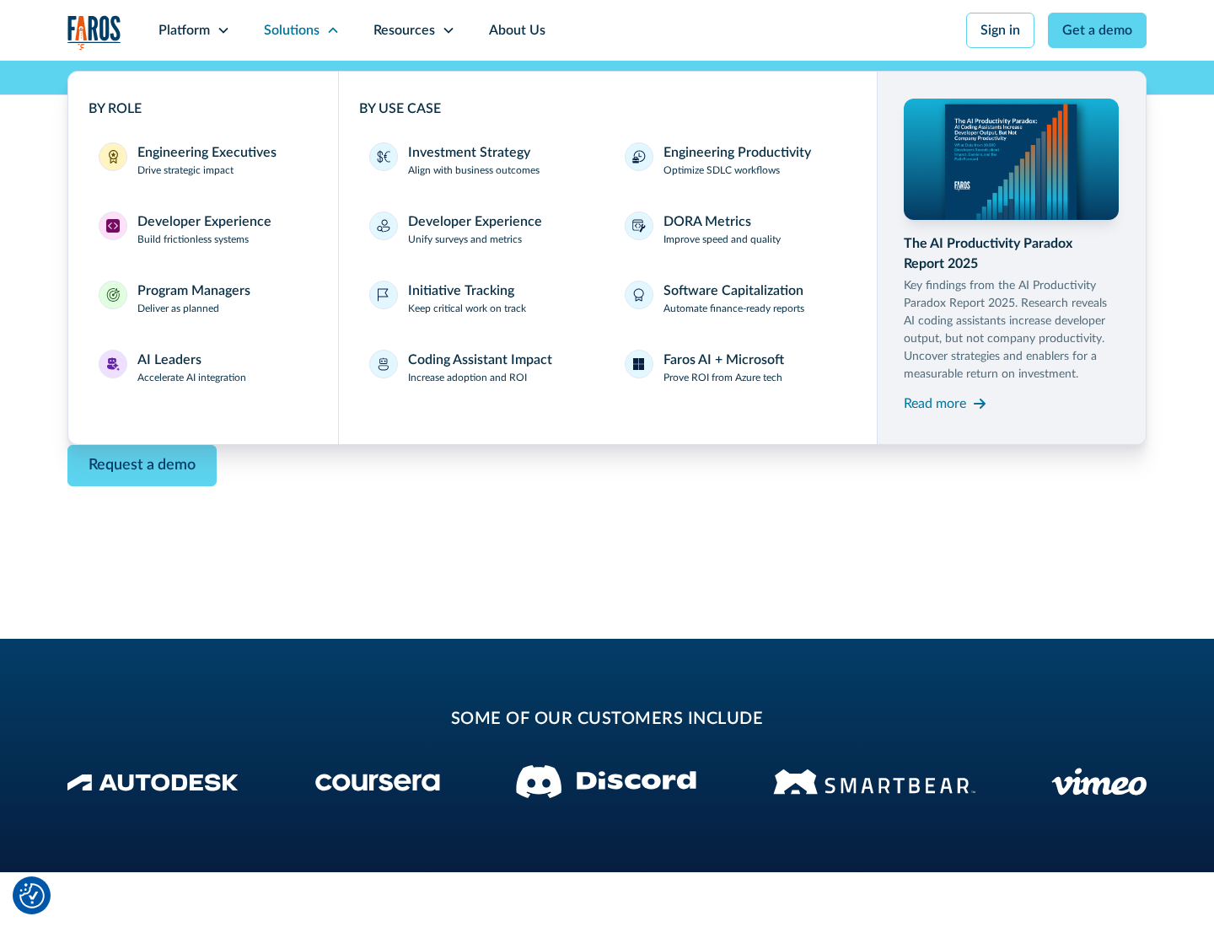
click at [935, 403] on div "Read more" at bounding box center [935, 404] width 62 height 20
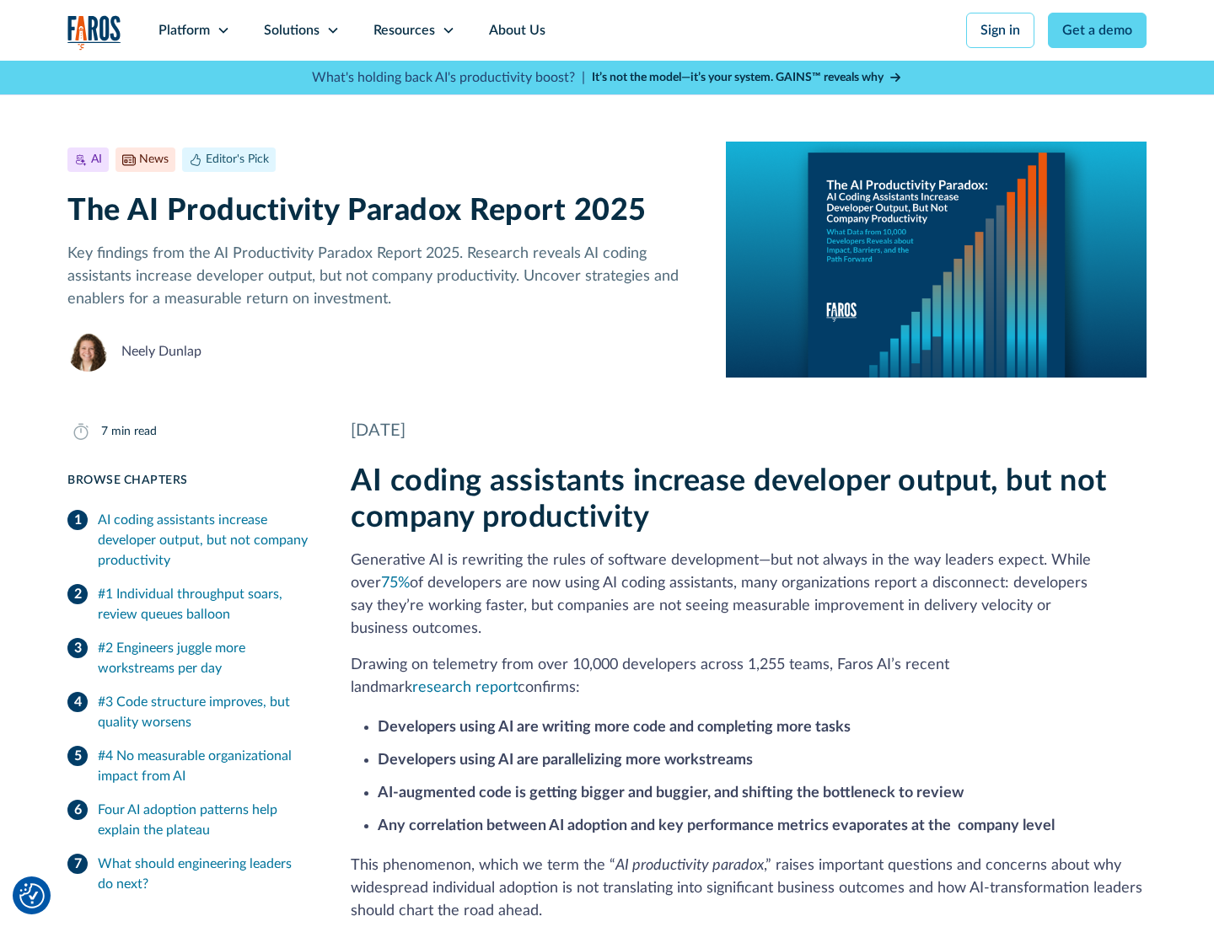
click at [447, 30] on icon at bounding box center [448, 30] width 13 height 13
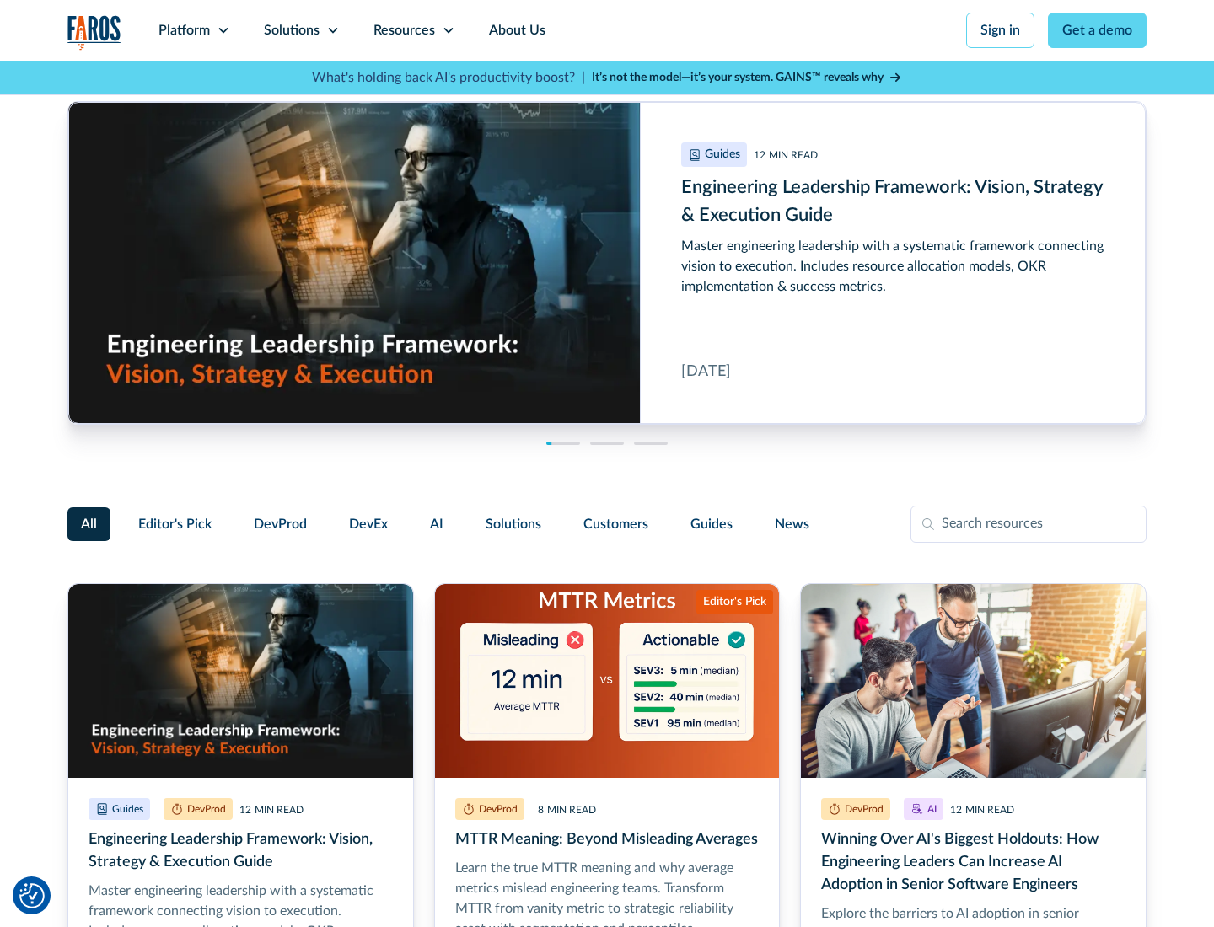
click at [1098, 30] on link "Get a demo" at bounding box center [1097, 30] width 99 height 35
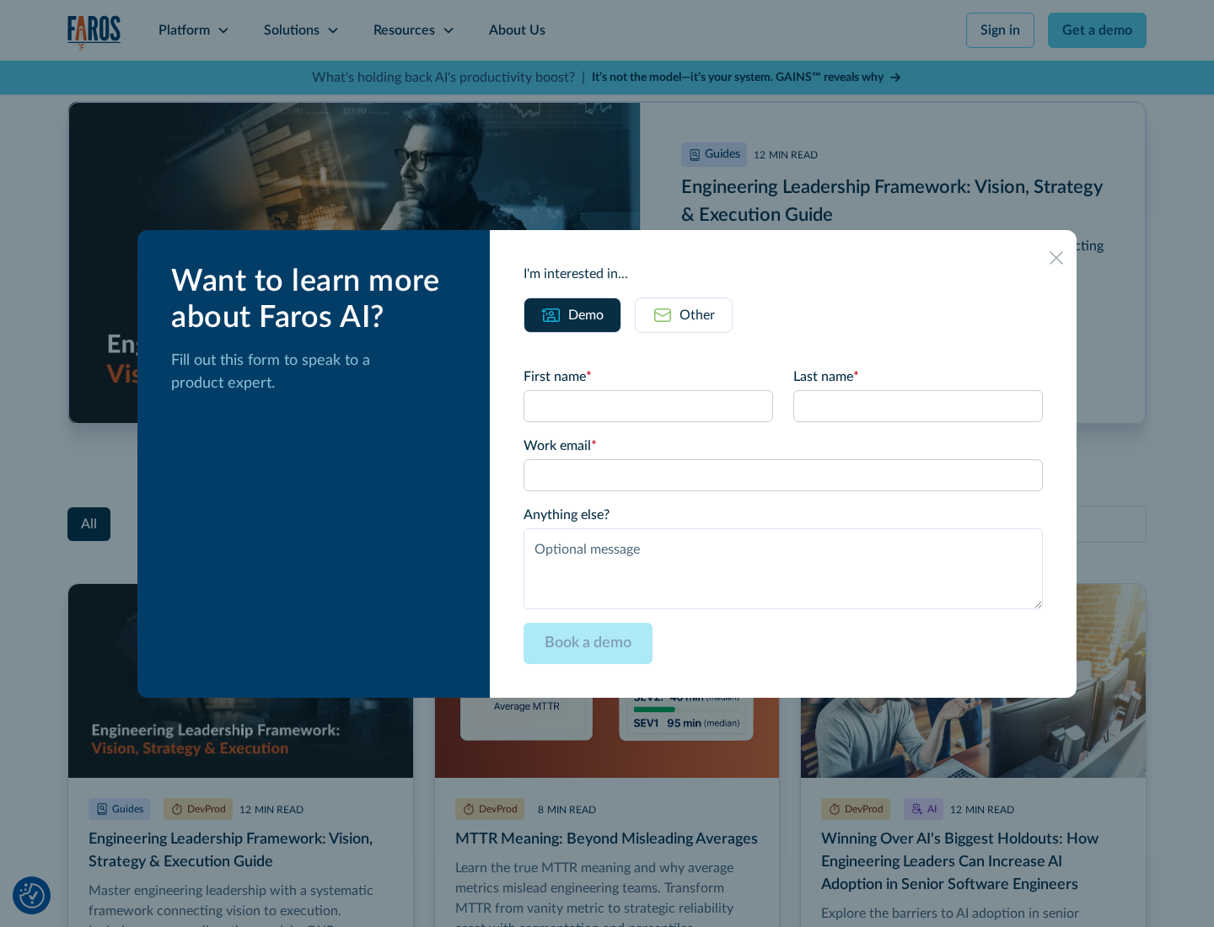
click at [684, 314] on div "Other" at bounding box center [697, 315] width 35 height 20
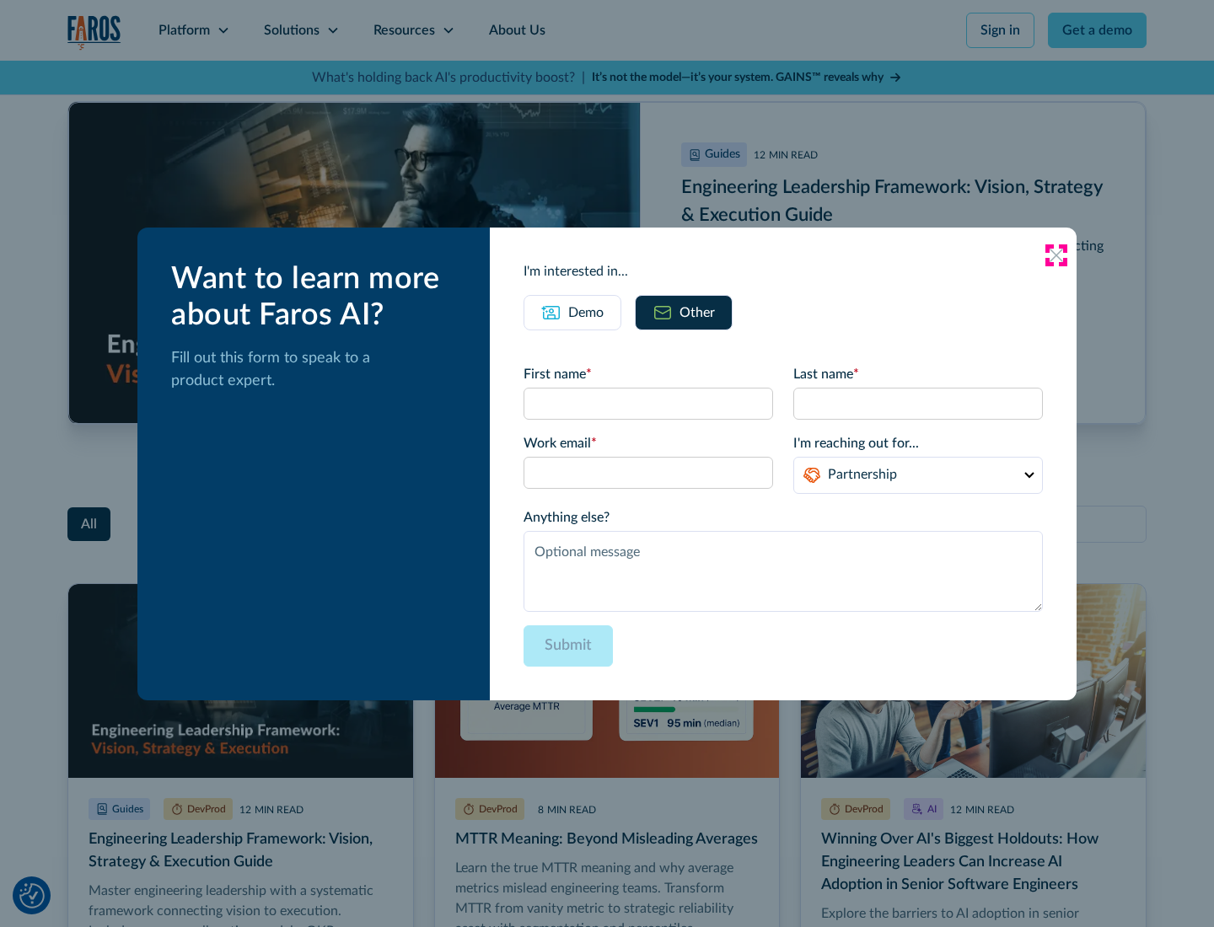
click at [1056, 255] on icon at bounding box center [1056, 255] width 13 height 13
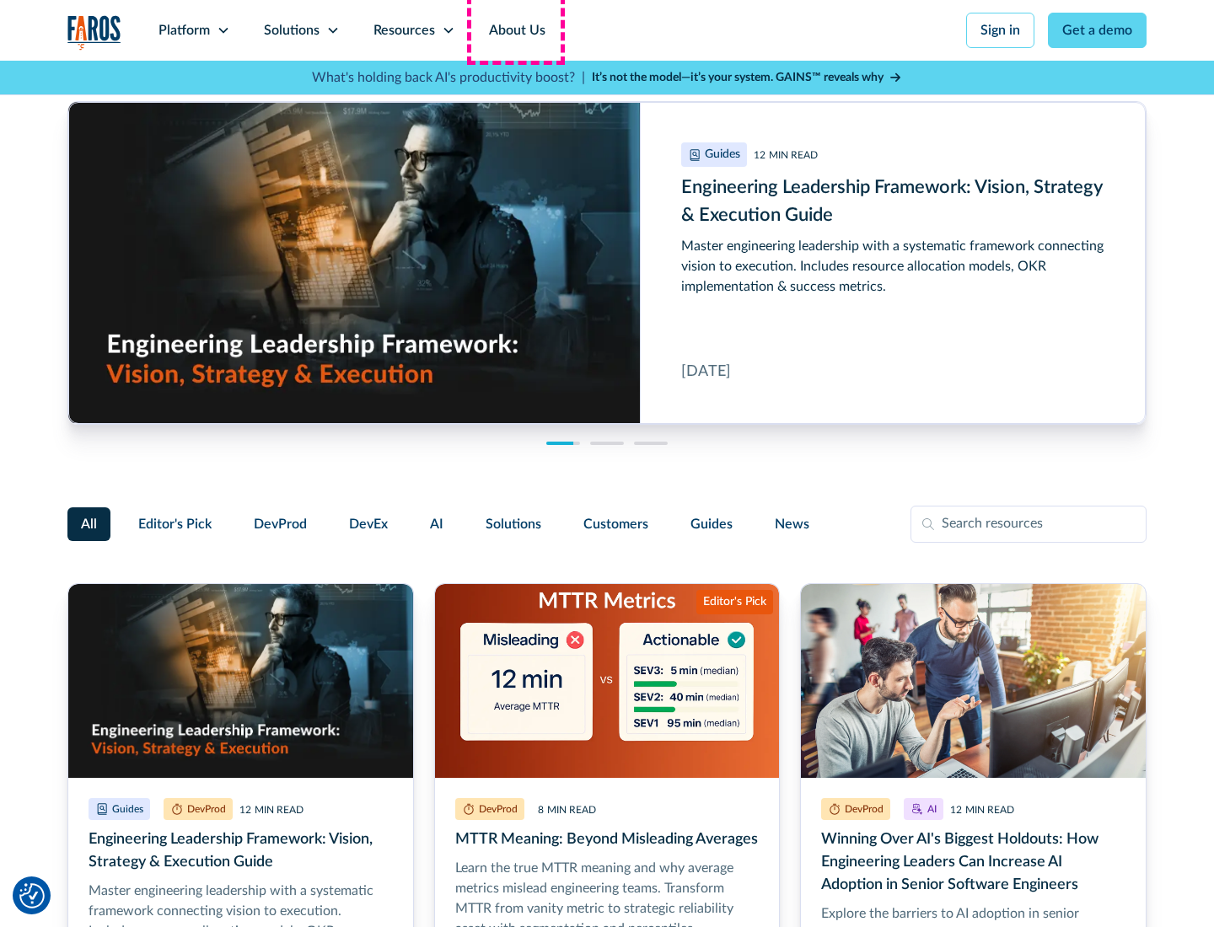
click at [515, 30] on link "About Us" at bounding box center [517, 30] width 90 height 61
